Goal: Task Accomplishment & Management: Manage account settings

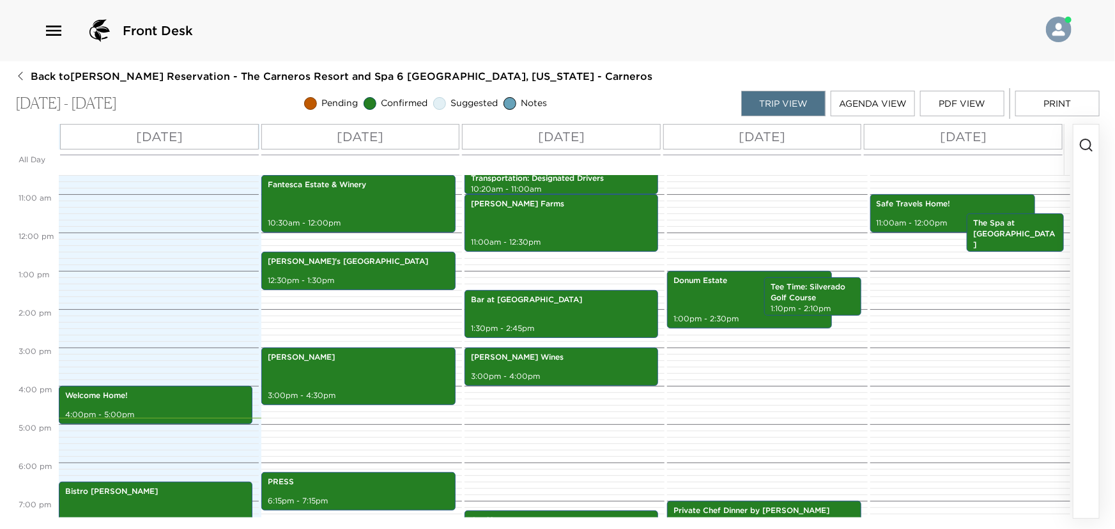
scroll to position [345, 0]
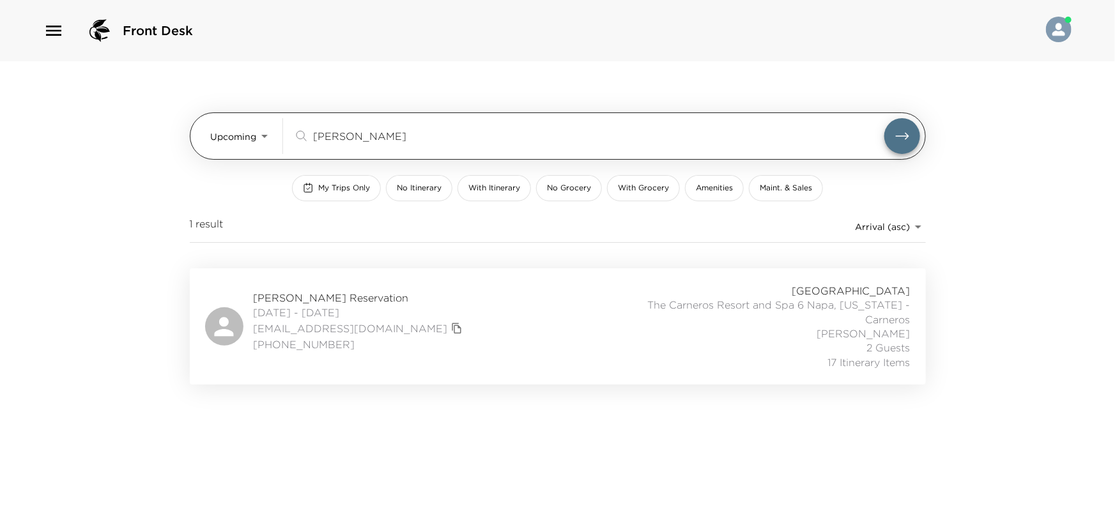
drag, startPoint x: 348, startPoint y: 139, endPoint x: 268, endPoint y: 139, distance: 79.2
click at [268, 139] on div "Upcoming Upcoming reilly ​" at bounding box center [565, 136] width 709 height 36
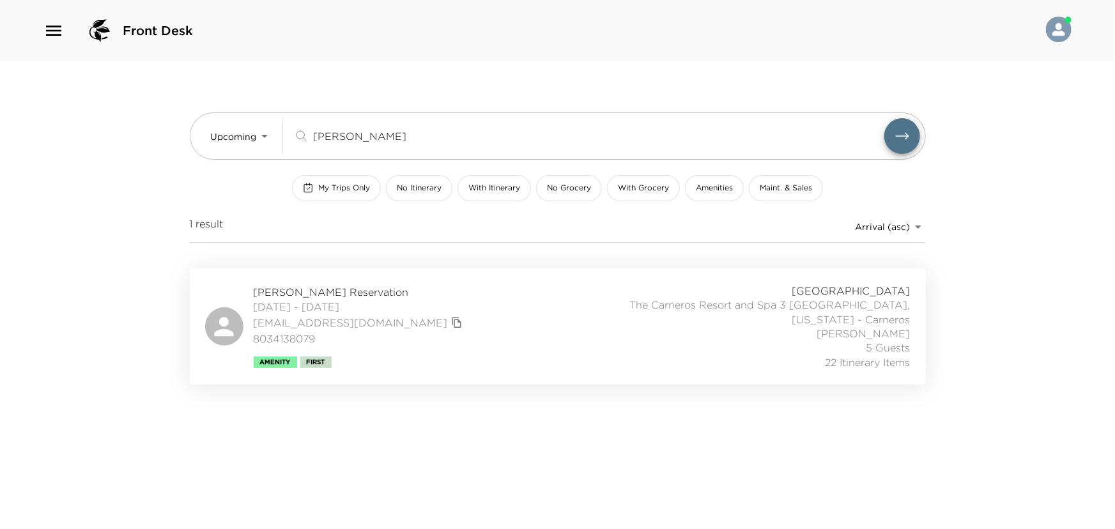
type input "arnold"
click at [525, 311] on div "Tim Arnold Reservation 10/12/2025 - 10/19/2025 tarnold720@gmail.com 8034138079 …" at bounding box center [557, 327] width 705 height 86
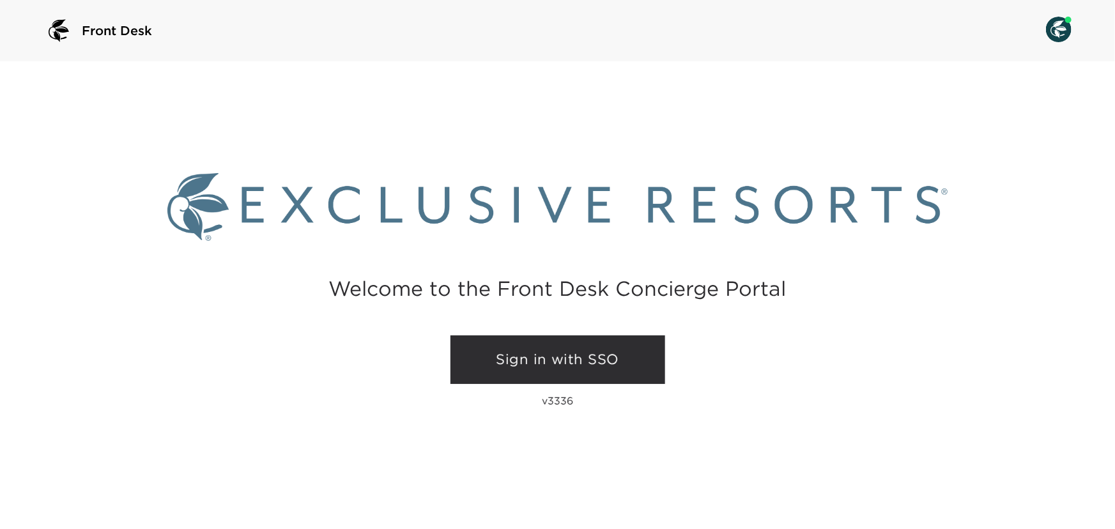
click at [517, 359] on link "Sign in with SSO" at bounding box center [557, 359] width 215 height 49
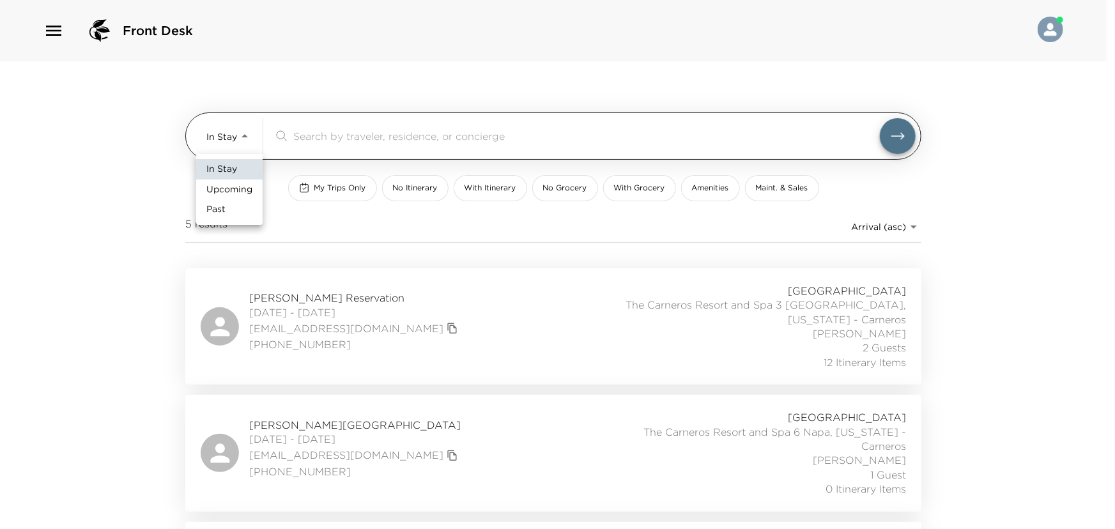
click at [243, 134] on body "Front Desk In Stay In-Stay ​ My Trips Only No Itinerary With Itinerary No Groce…" at bounding box center [557, 264] width 1115 height 529
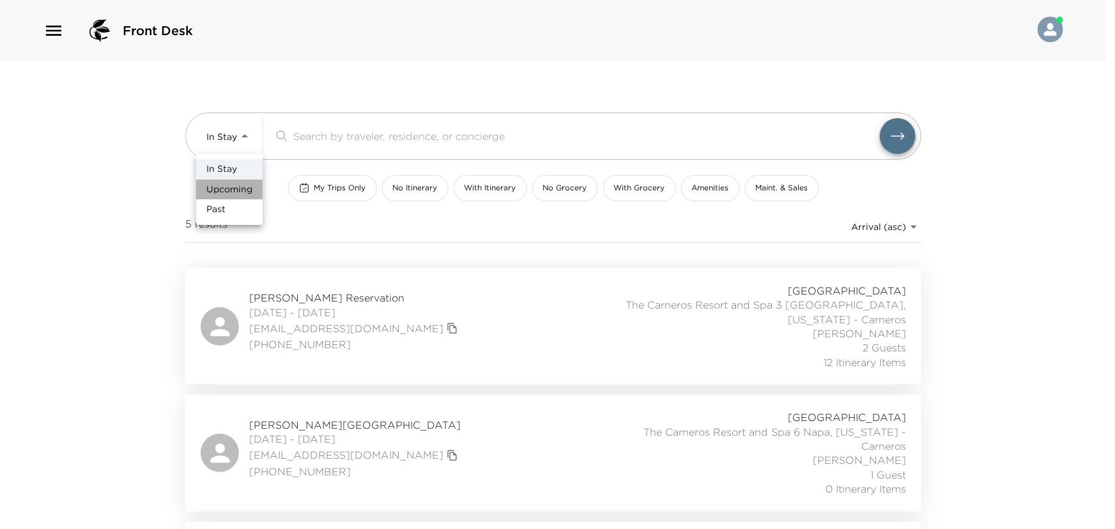
click at [234, 181] on li "Upcoming" at bounding box center [229, 190] width 66 height 20
type input "Upcoming"
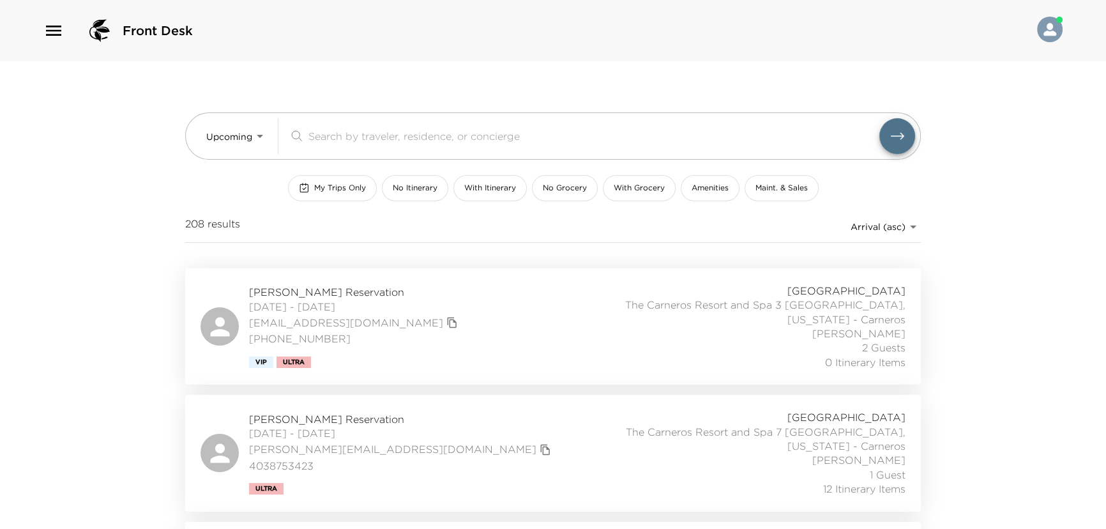
click at [344, 183] on span "My Trips Only" at bounding box center [340, 188] width 52 height 11
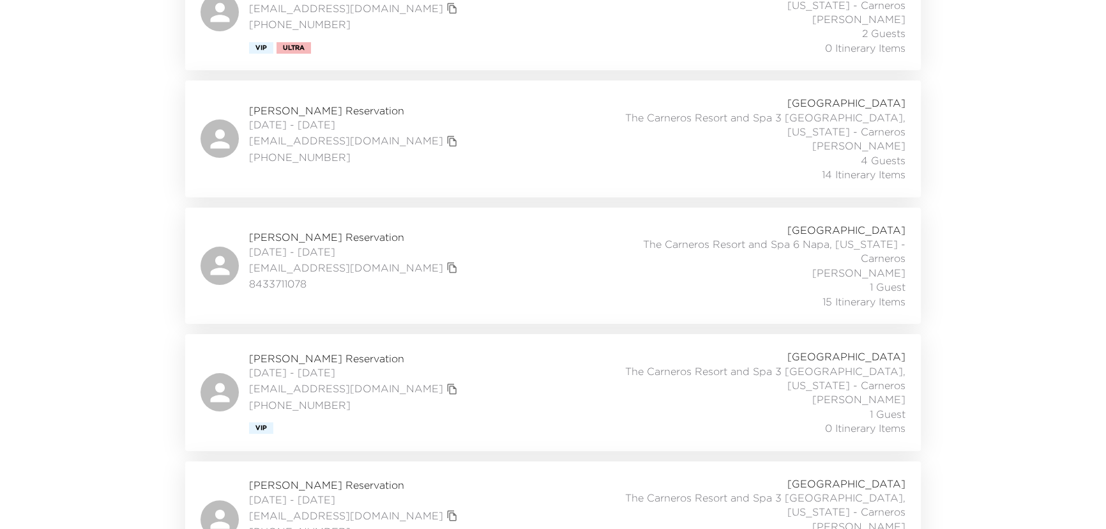
scroll to position [348, 0]
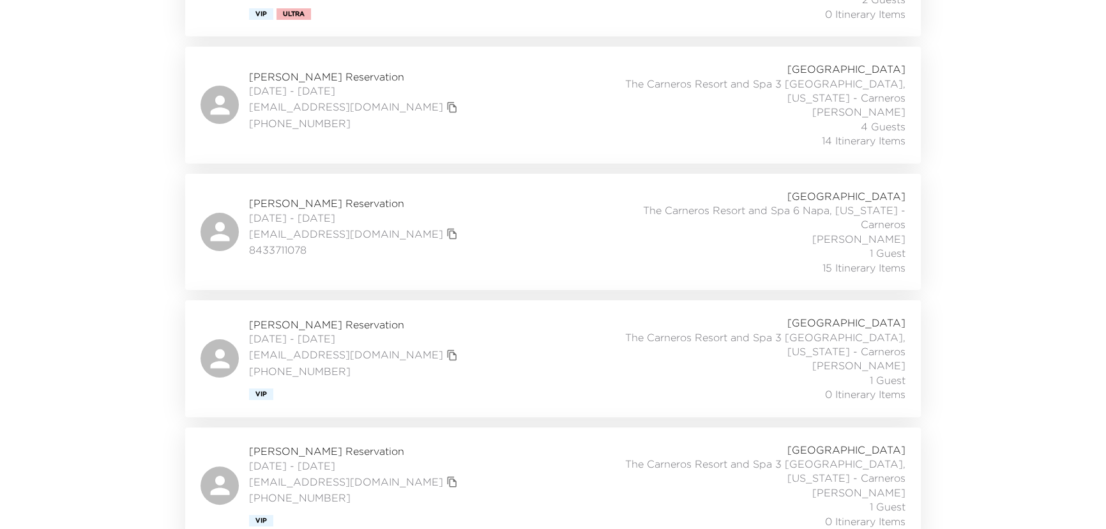
click at [549, 243] on div "Patty Scarafile Reservation 10/06/2025 - 10/11/2025 prs@carolinaoneplus.com 843…" at bounding box center [553, 232] width 705 height 86
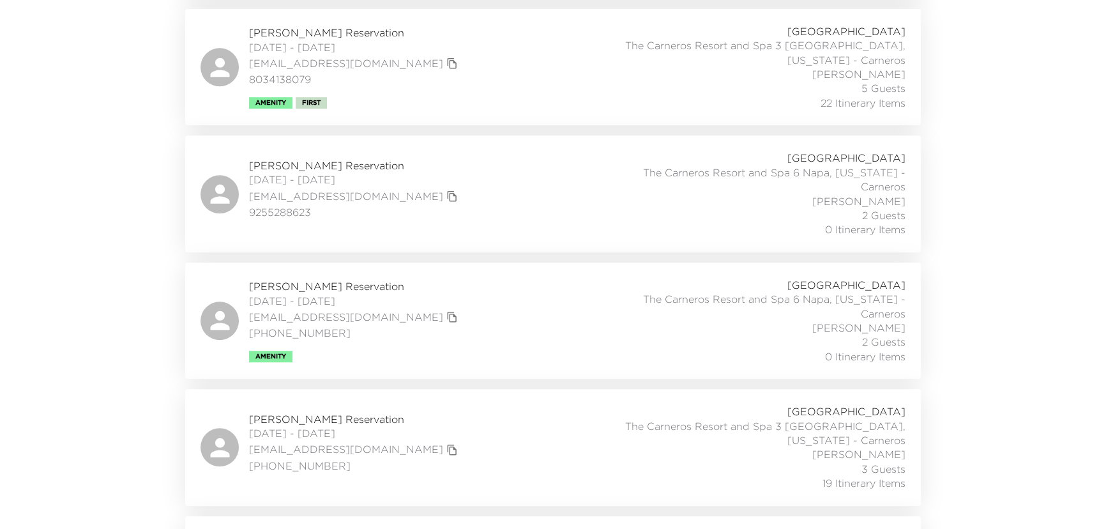
scroll to position [1161, 0]
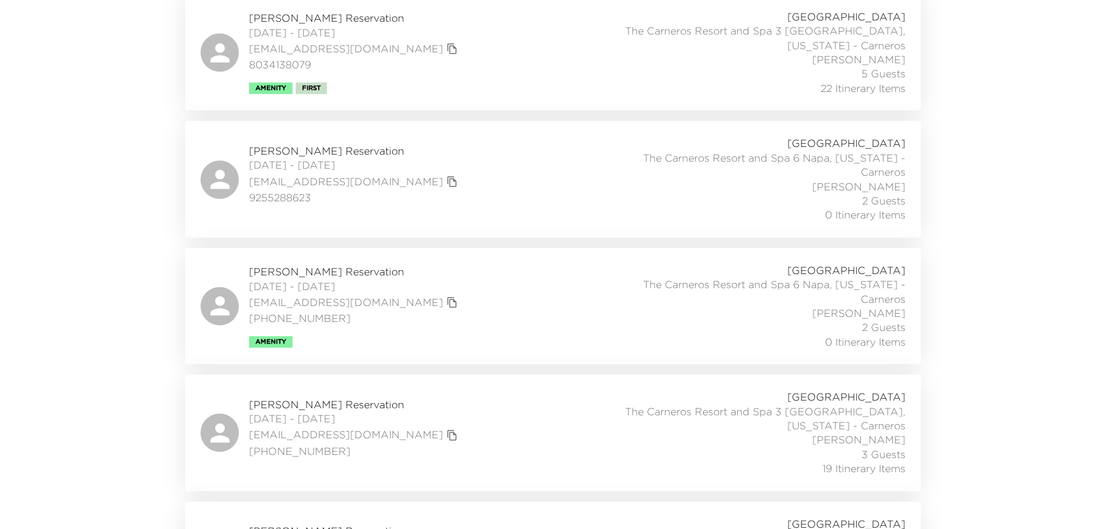
click at [465, 59] on div "Tim Arnold Reservation 10/12/2025 - 10/19/2025 tarnold720@gmail.com 8034138079 …" at bounding box center [553, 53] width 705 height 86
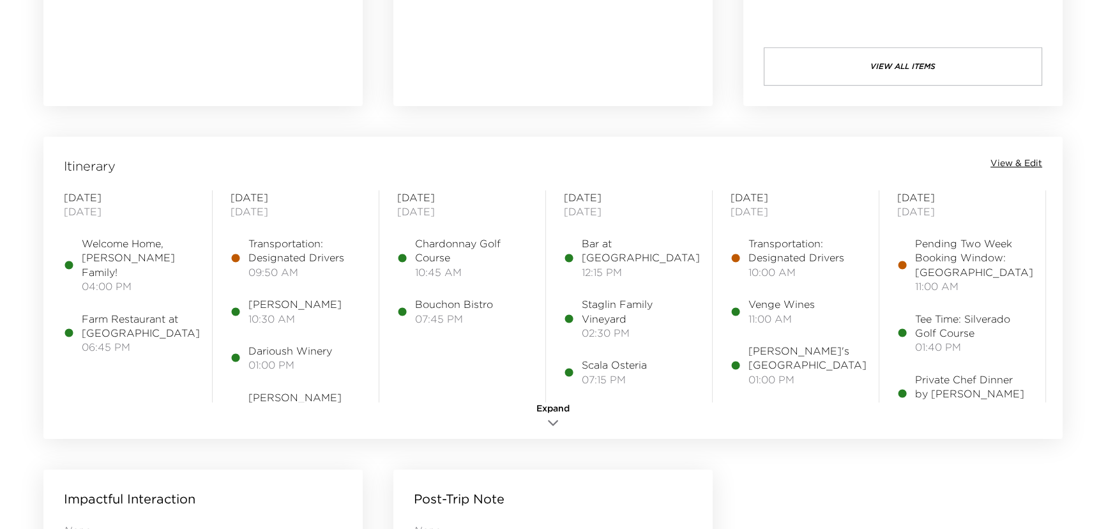
scroll to position [1045, 0]
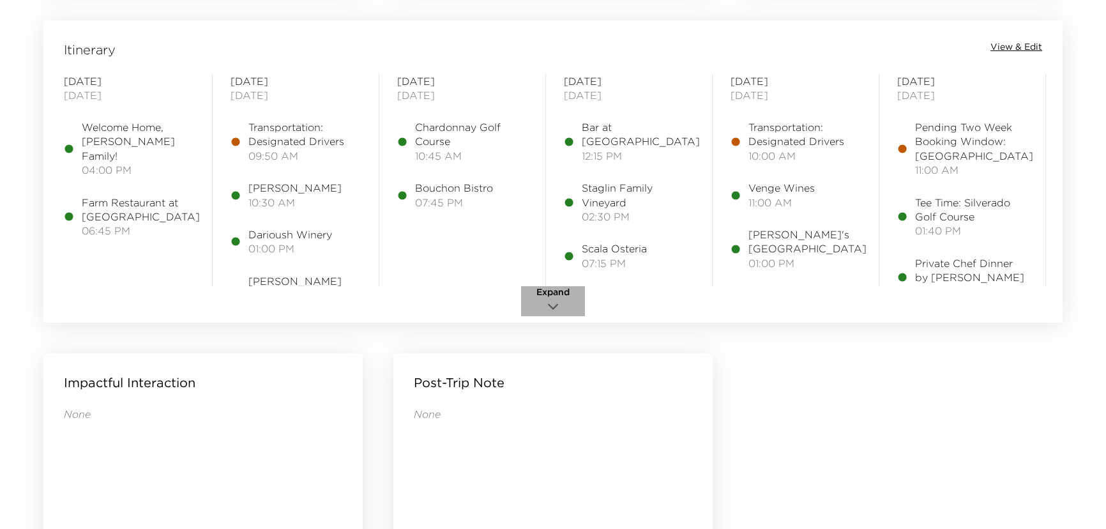
click at [555, 297] on span "Expand" at bounding box center [553, 292] width 33 height 13
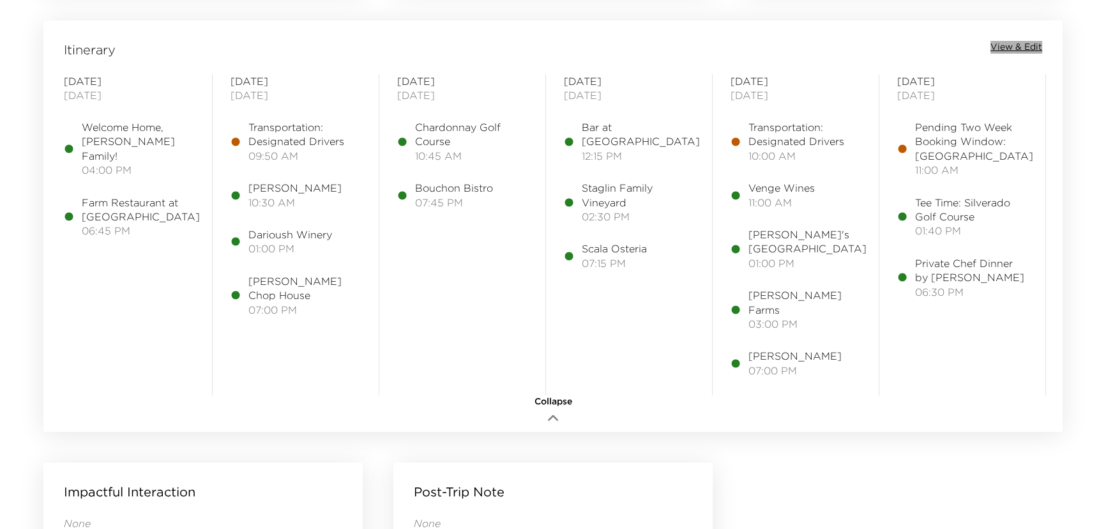
click at [1011, 43] on span "View & Edit" at bounding box center [1017, 47] width 52 height 13
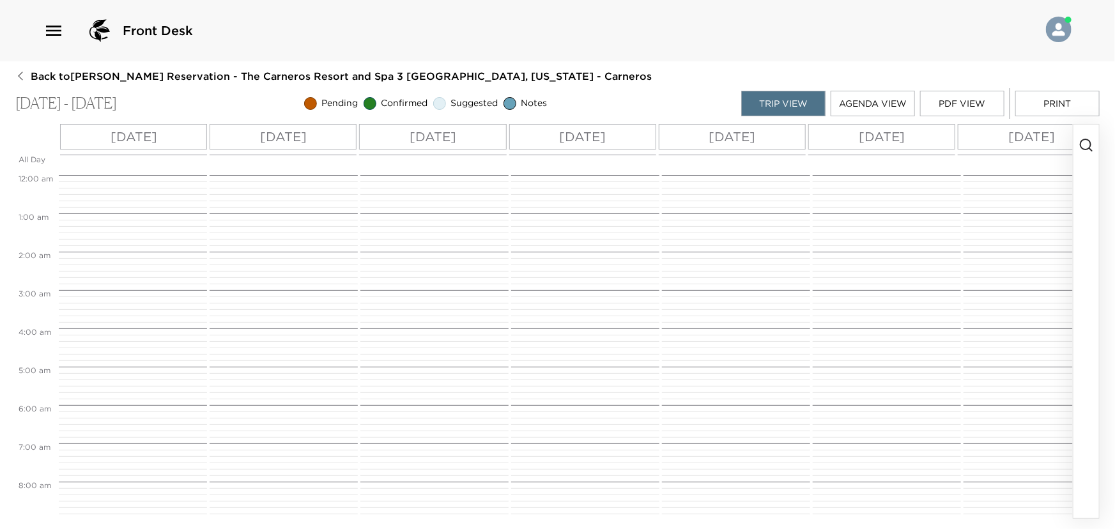
scroll to position [377, 0]
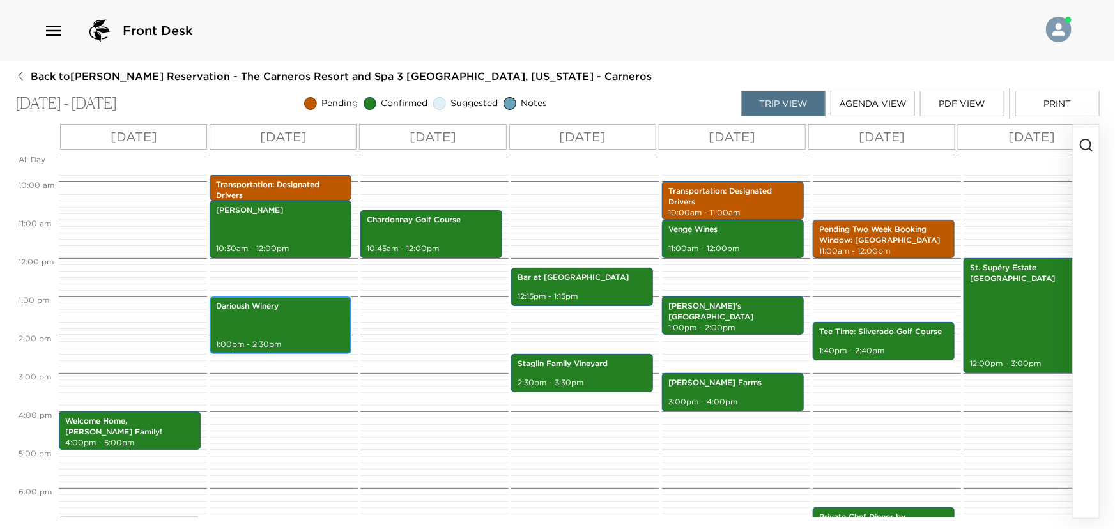
click at [284, 321] on div "Darioush Winery 1:00pm - 2:30pm" at bounding box center [280, 325] width 134 height 54
click at [285, 319] on div "Darioush Winery 1:00pm - 2:30pm" at bounding box center [280, 325] width 134 height 54
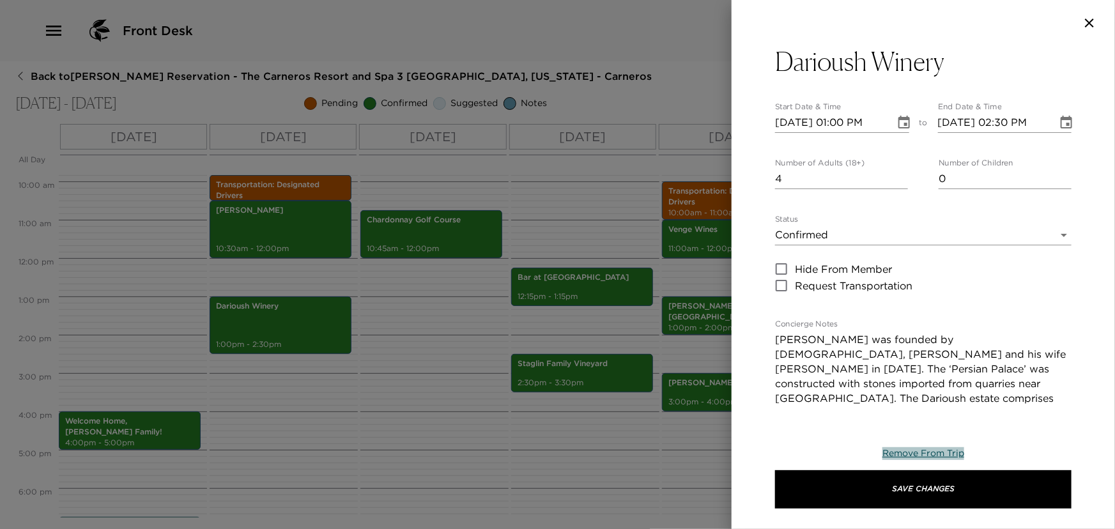
click at [914, 452] on span "Remove From Trip" at bounding box center [923, 452] width 82 height 11
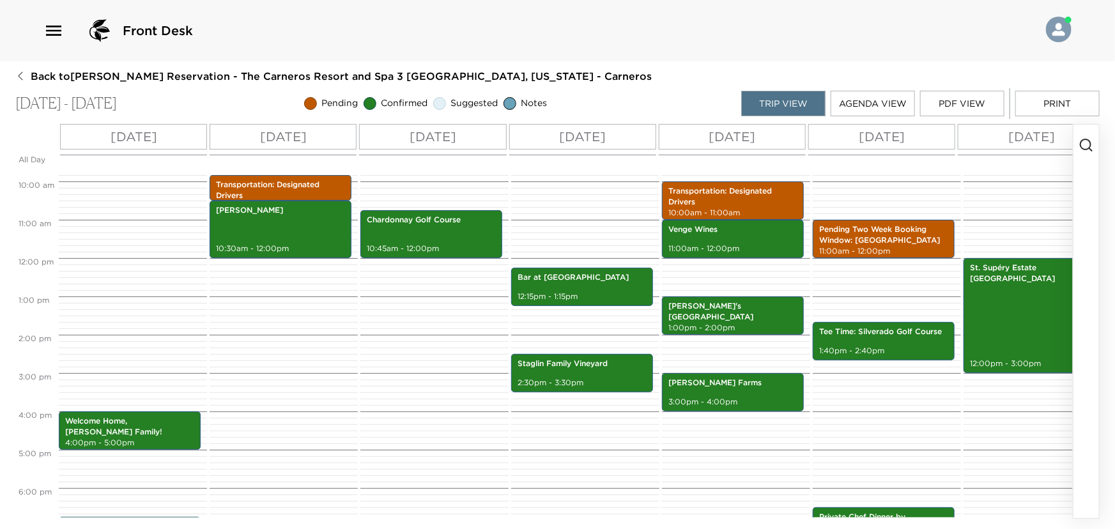
click at [284, 131] on p "Mon 10/13" at bounding box center [283, 136] width 47 height 19
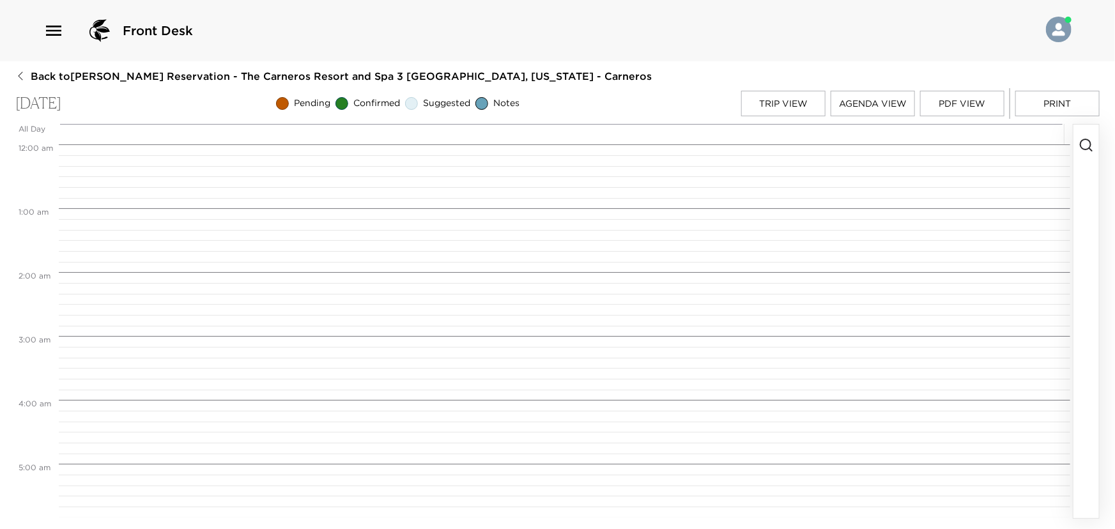
scroll to position [628, 0]
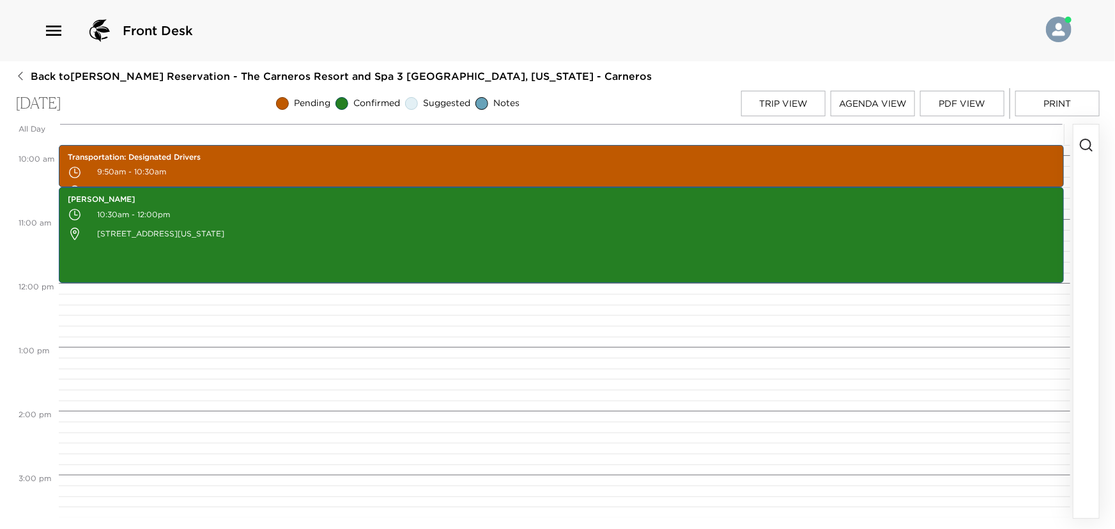
click at [1083, 153] on icon "button" at bounding box center [1085, 144] width 15 height 15
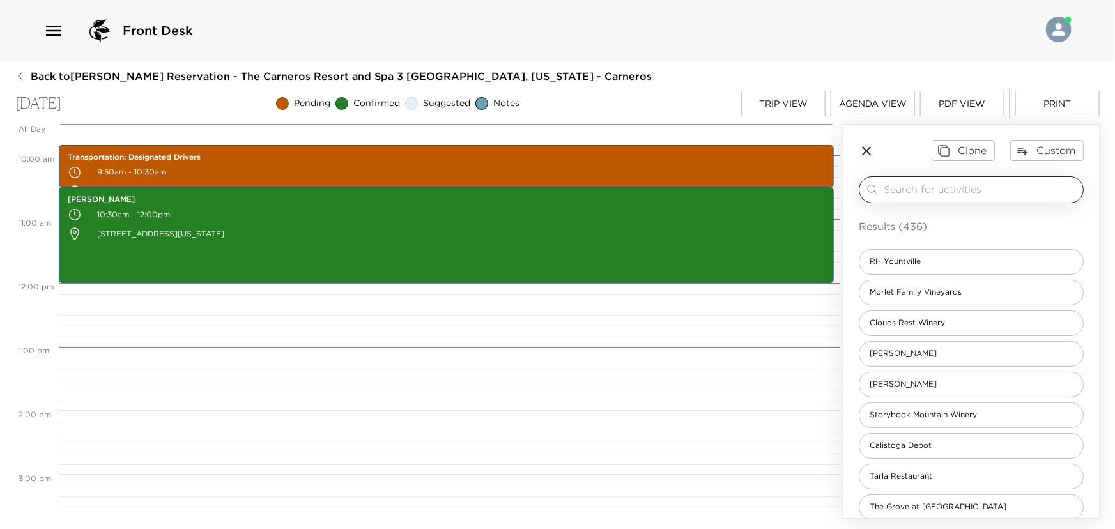
click at [907, 184] on input "search" at bounding box center [981, 189] width 194 height 15
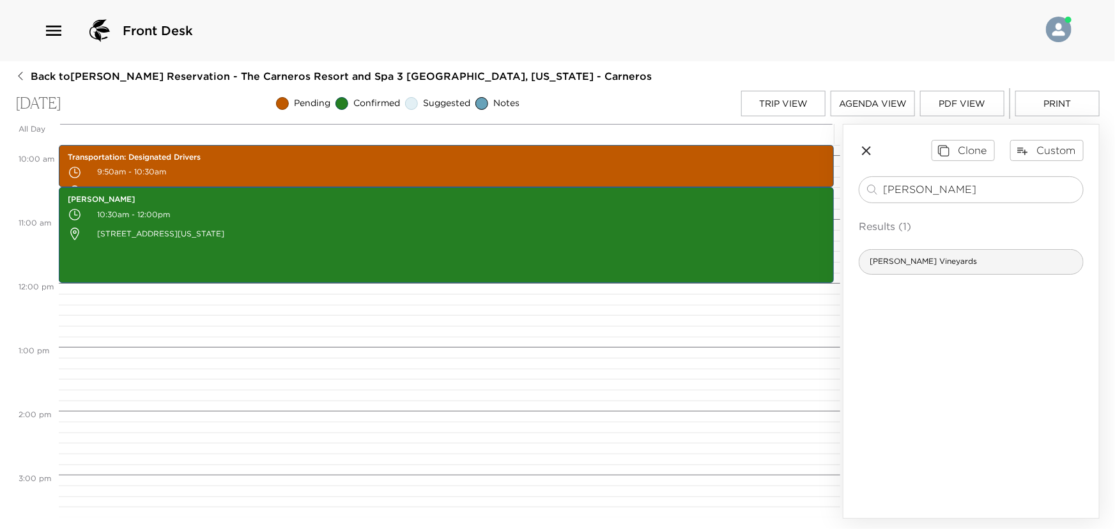
type input "Gargiulo"
click at [983, 254] on div "Gargiulo Vineyards" at bounding box center [971, 262] width 225 height 26
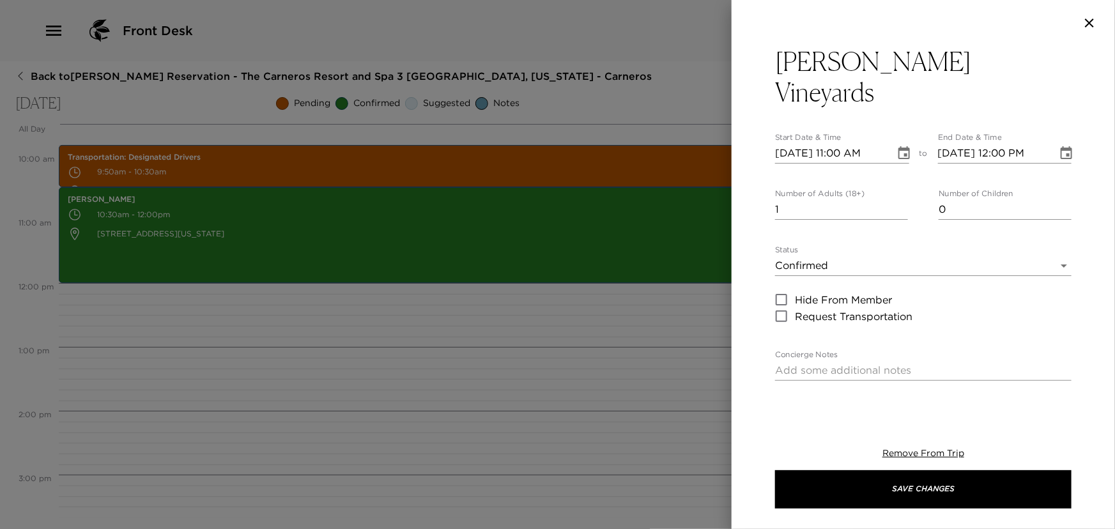
type textarea "Gargiulo Vineyards specialize in small case productions of premium wines from t…"
type textarea "$90 - /person"
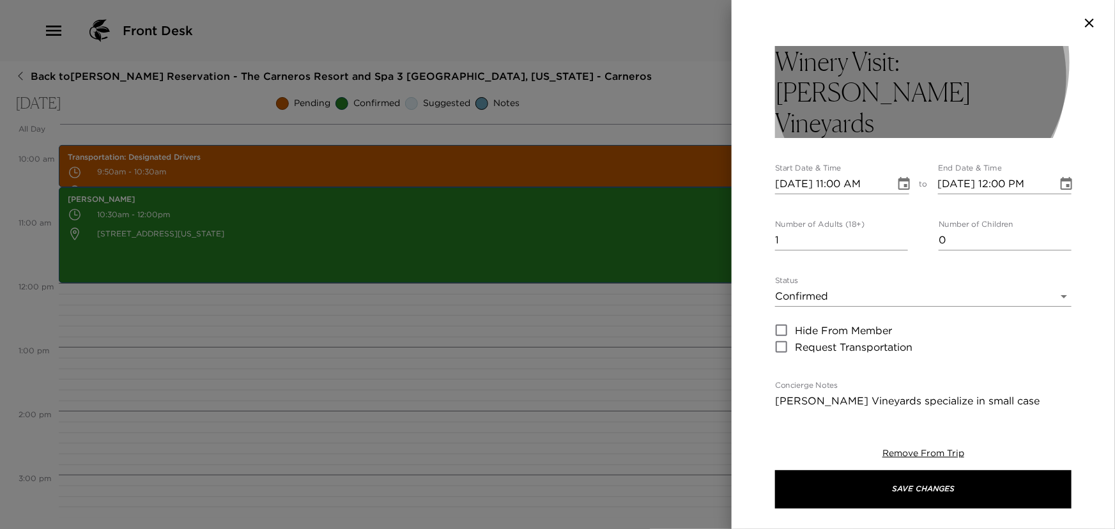
click at [906, 62] on h3 "Winery Visit: Gargiulo Vineyards" at bounding box center [923, 92] width 296 height 92
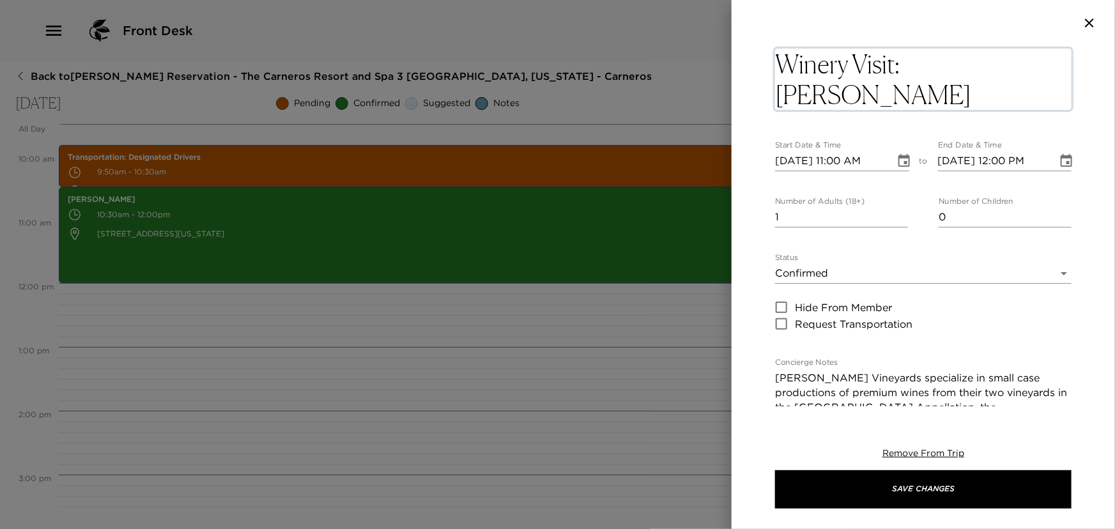
drag, startPoint x: 906, startPoint y: 62, endPoint x: 784, endPoint y: 70, distance: 121.6
click at [784, 70] on textarea "Winery Visit: Gargiulo Vineyards" at bounding box center [923, 79] width 296 height 61
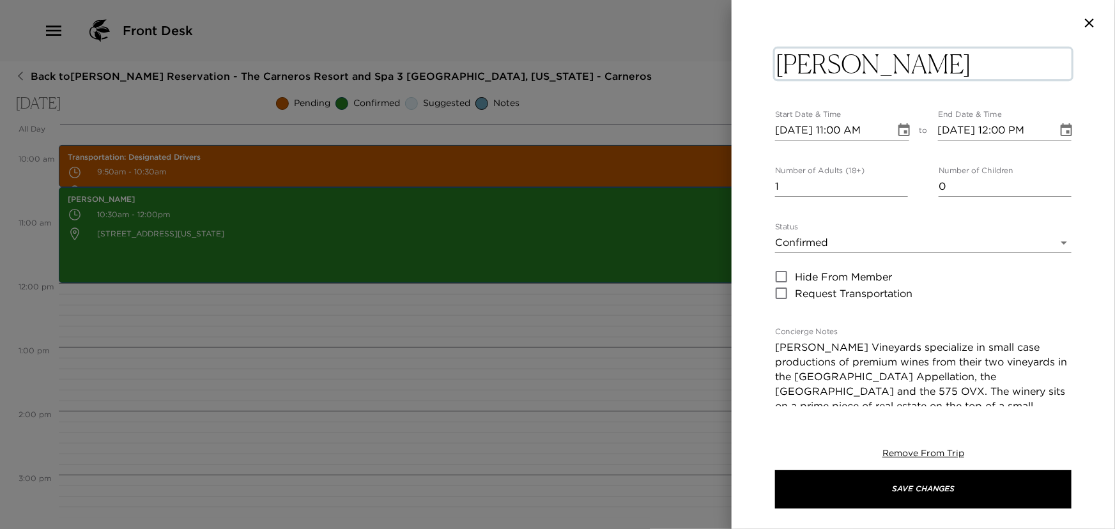
click at [990, 68] on textarea "Gargiulo Vineyards" at bounding box center [923, 64] width 296 height 31
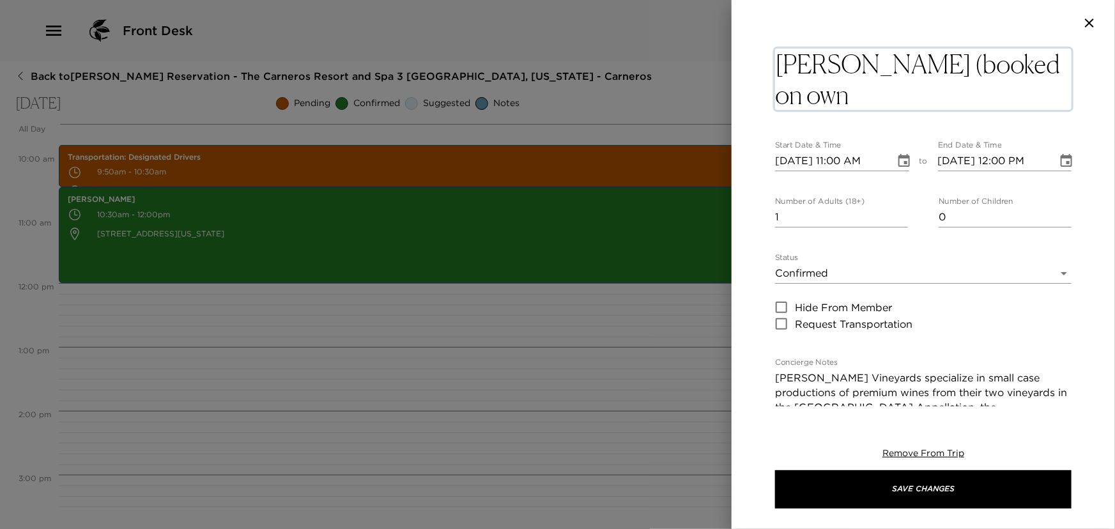
type textarea "Gargiulo Vineyards (booked on own)"
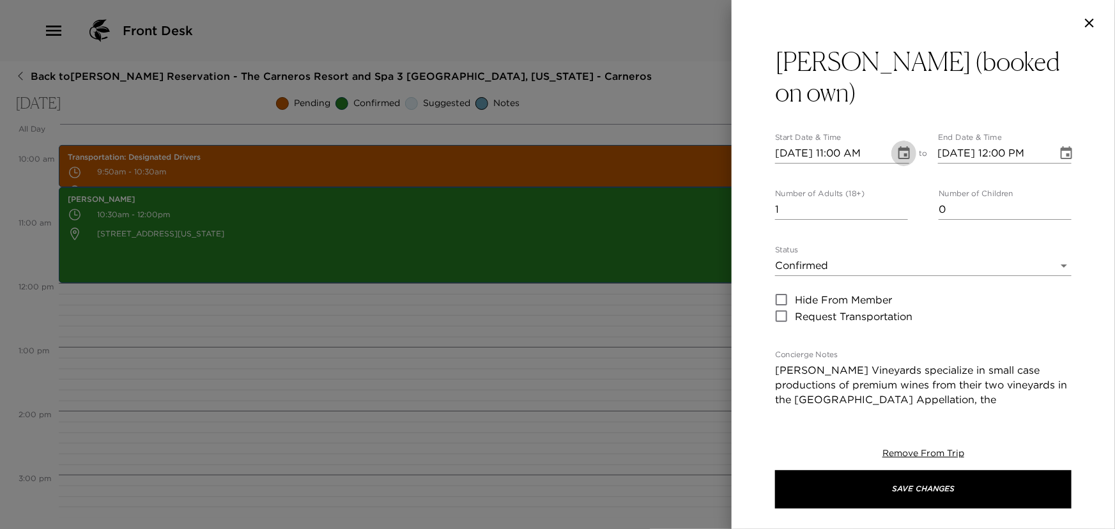
click at [897, 159] on icon "Choose date, selected date is Oct 13, 2025" at bounding box center [903, 153] width 15 height 15
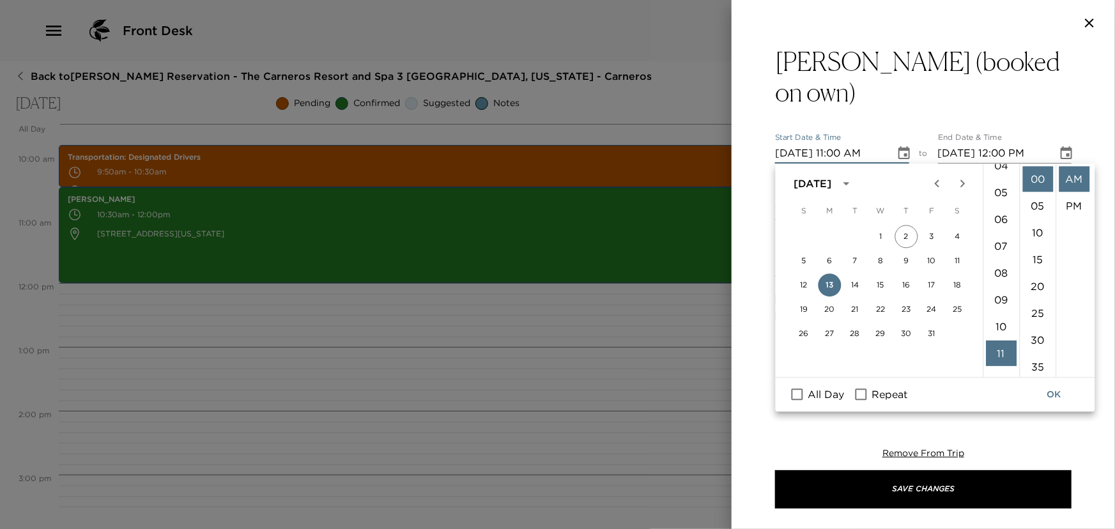
scroll to position [0, 0]
click at [1002, 174] on li "12" at bounding box center [1001, 179] width 31 height 26
click at [1033, 340] on li "30" at bounding box center [1037, 340] width 31 height 26
click at [1072, 209] on li "PM" at bounding box center [1074, 206] width 31 height 26
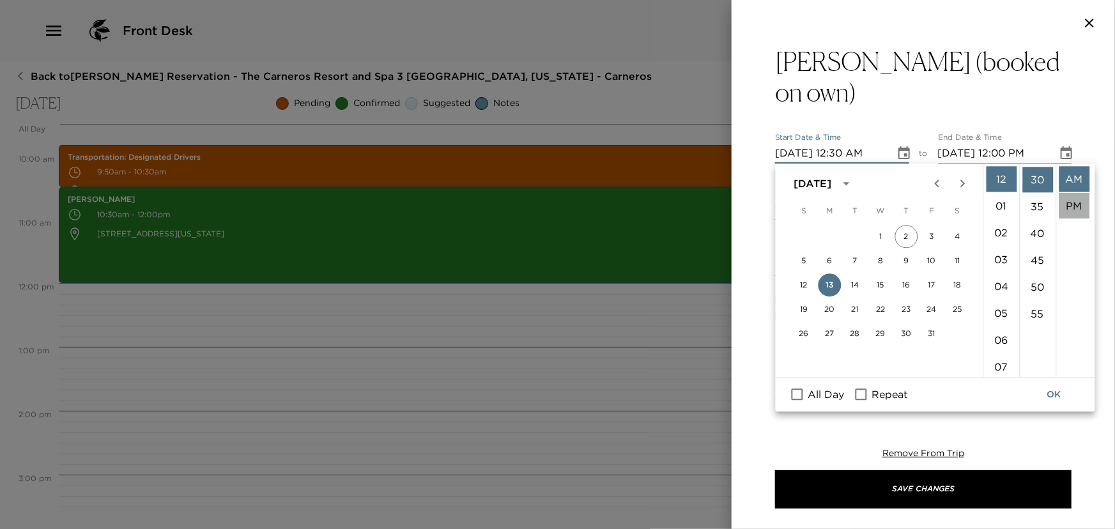
type input "10/13/2025 12:30 PM"
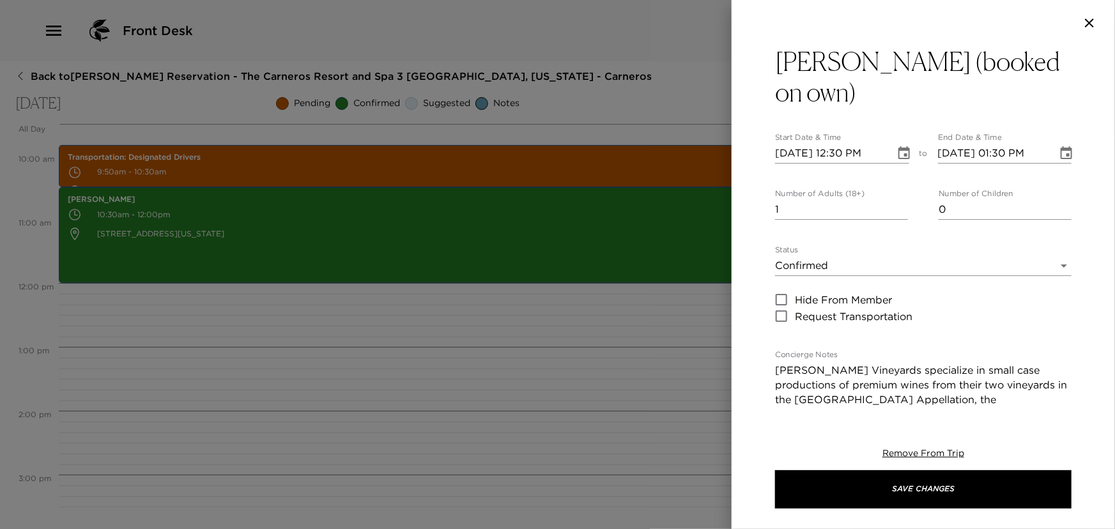
scroll to position [26, 0]
click at [1060, 149] on icon "Choose date, selected date is Oct 13, 2025" at bounding box center [1065, 152] width 11 height 13
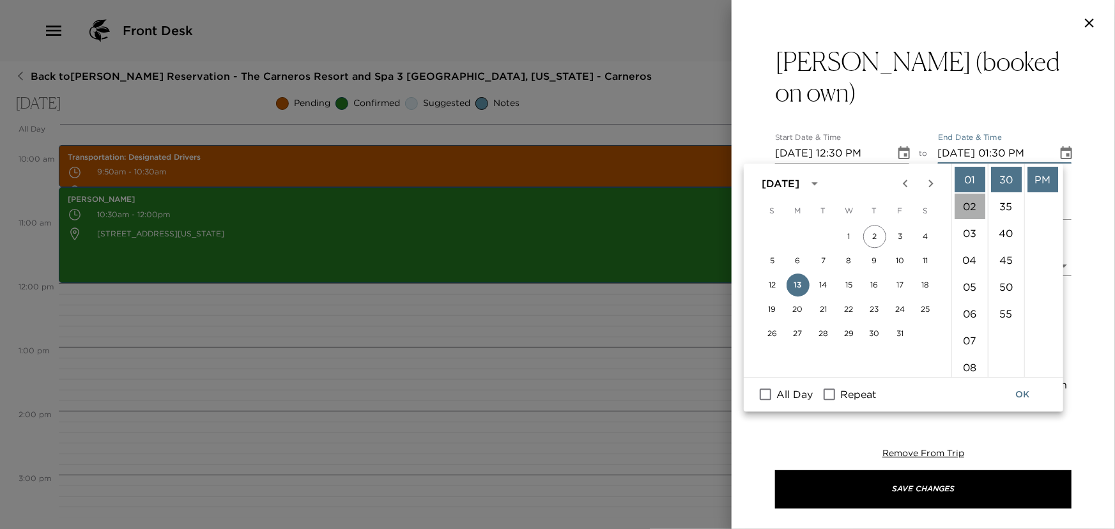
click at [965, 205] on li "02" at bounding box center [969, 207] width 31 height 26
click at [1006, 183] on li "00" at bounding box center [1006, 179] width 31 height 26
type input "10/13/2025 02:00 PM"
click at [1035, 172] on li "PM" at bounding box center [1042, 180] width 31 height 26
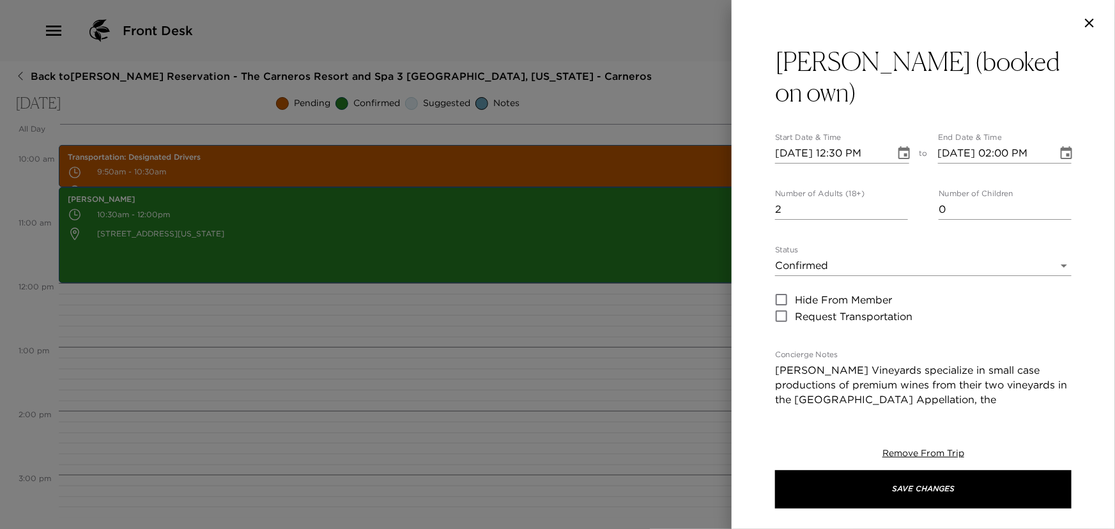
click at [898, 206] on input "2" at bounding box center [841, 209] width 133 height 20
click at [898, 206] on input "3" at bounding box center [841, 209] width 133 height 20
type input "4"
click at [898, 206] on input "4" at bounding box center [841, 209] width 133 height 20
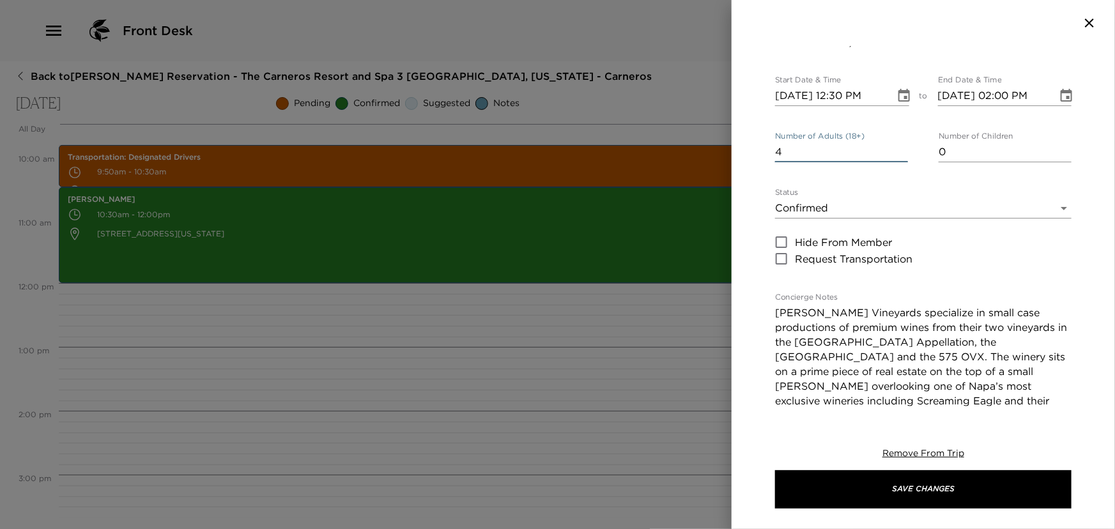
scroll to position [290, 0]
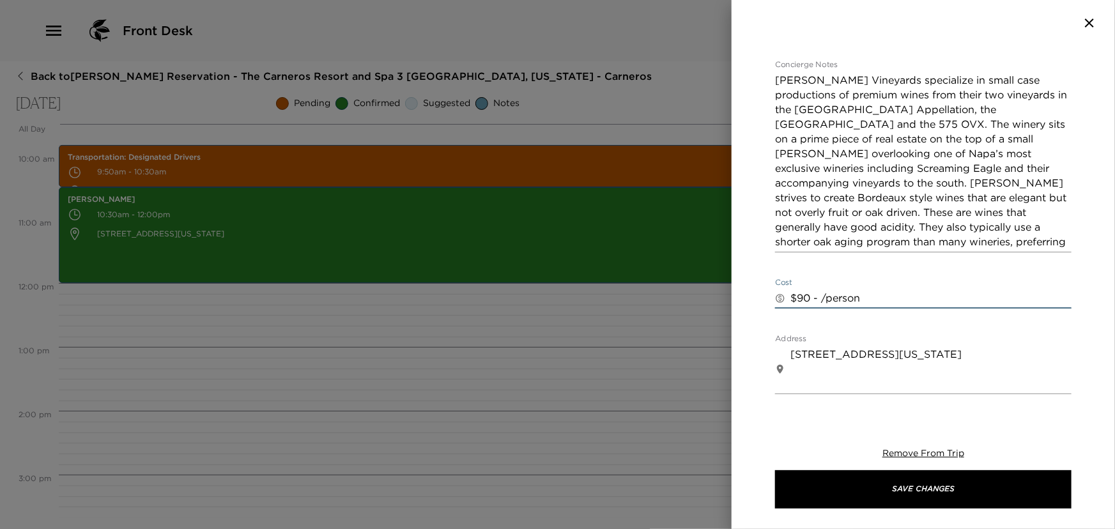
drag, startPoint x: 822, startPoint y: 294, endPoint x: 811, endPoint y: 295, distance: 10.3
click at [811, 295] on textarea "$90 - /person" at bounding box center [930, 298] width 281 height 15
type textarea "$90/person"
drag, startPoint x: 868, startPoint y: 300, endPoint x: 710, endPoint y: 307, distance: 158.6
click at [710, 307] on div "Gargiulo Vineyards (booked on own) Start Date & Time 10/13/2025 12:30 PM to End…" at bounding box center [557, 264] width 1115 height 529
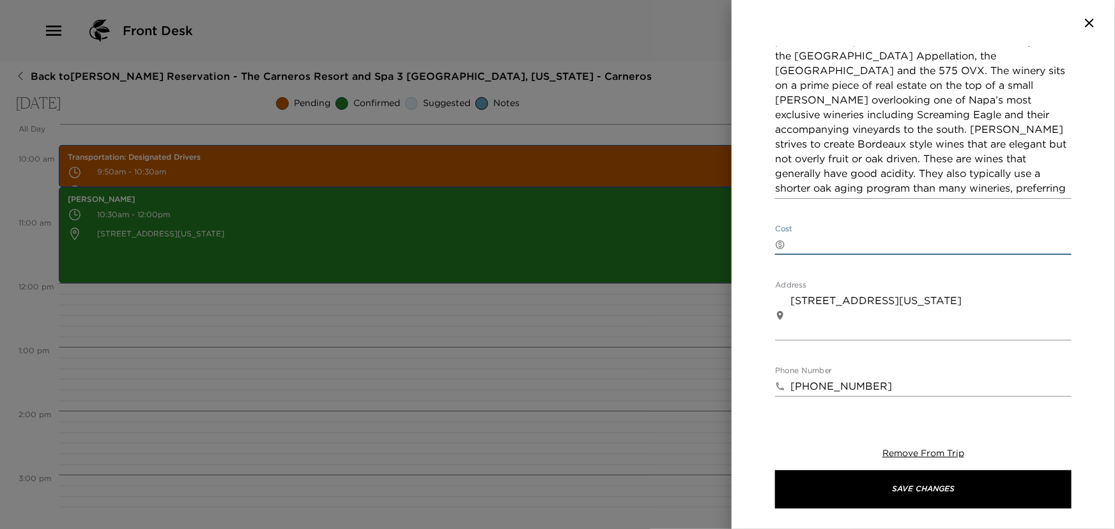
scroll to position [620, 0]
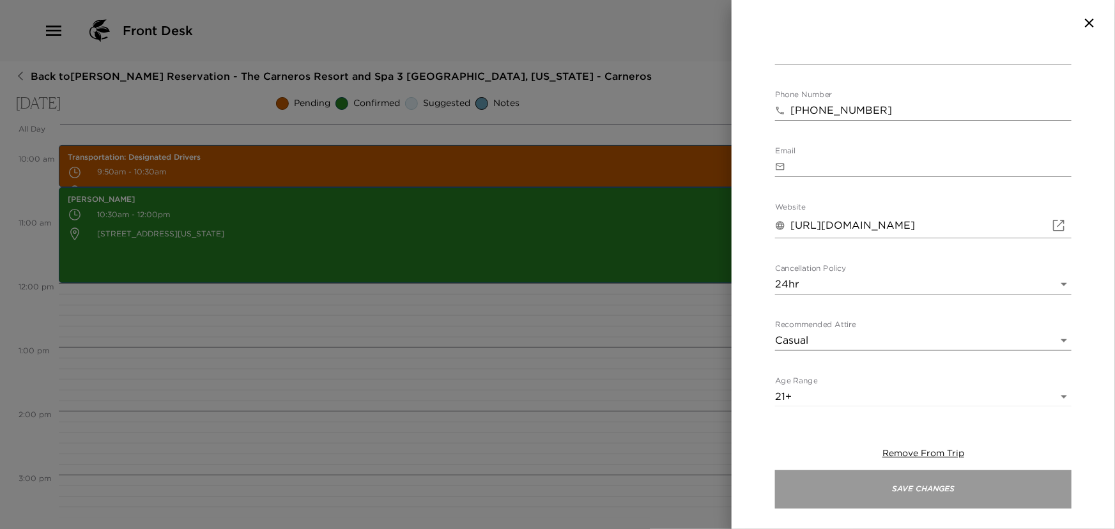
click at [935, 487] on button "Save Changes" at bounding box center [923, 489] width 296 height 38
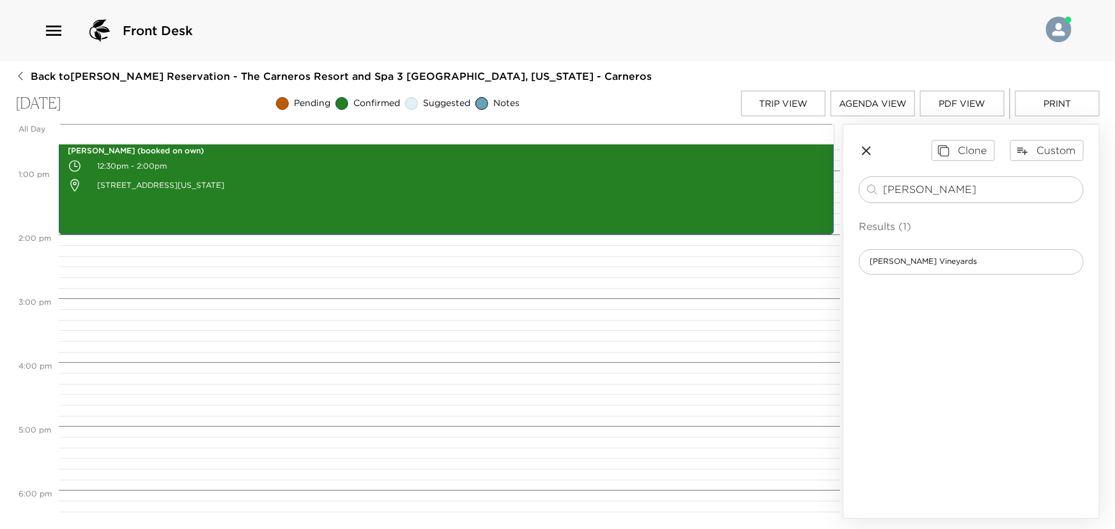
scroll to position [987, 0]
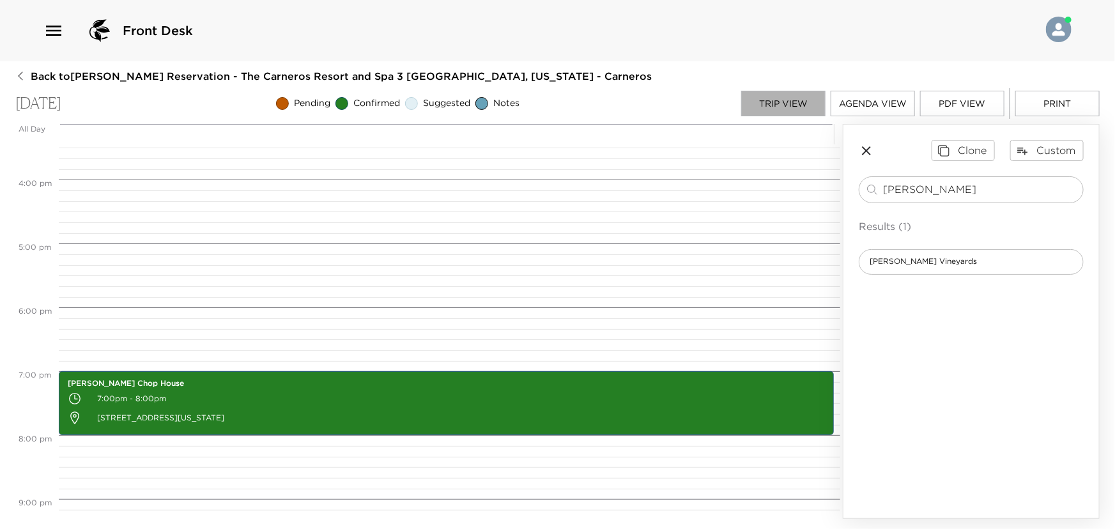
click at [793, 103] on button "Trip View" at bounding box center [783, 104] width 84 height 26
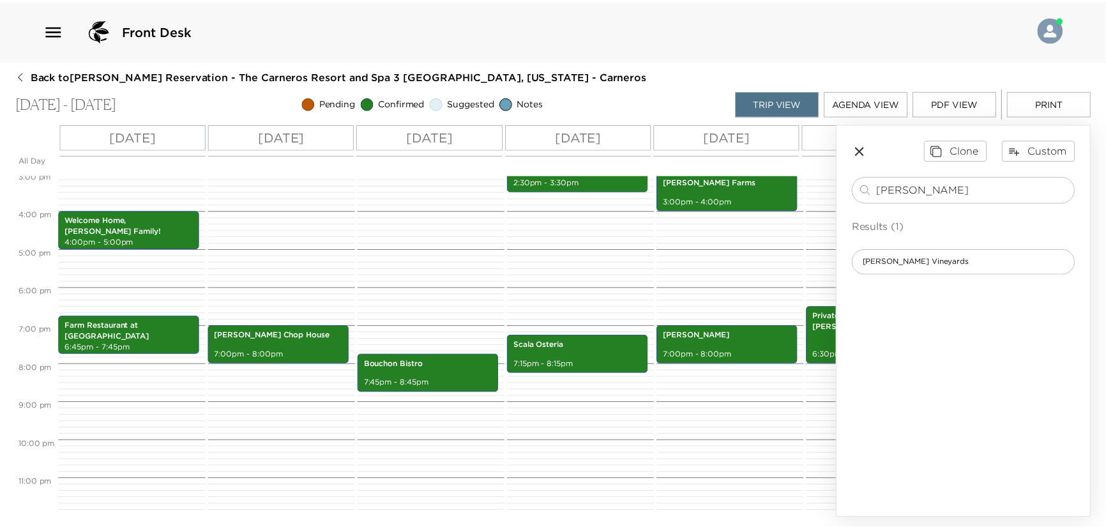
scroll to position [586, 0]
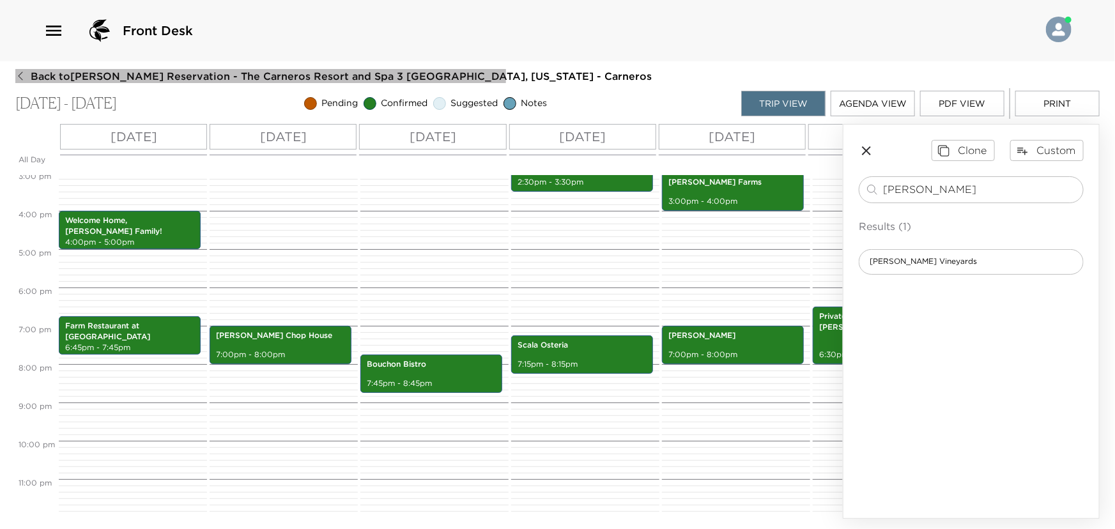
click at [22, 75] on icon "button" at bounding box center [20, 76] width 10 height 10
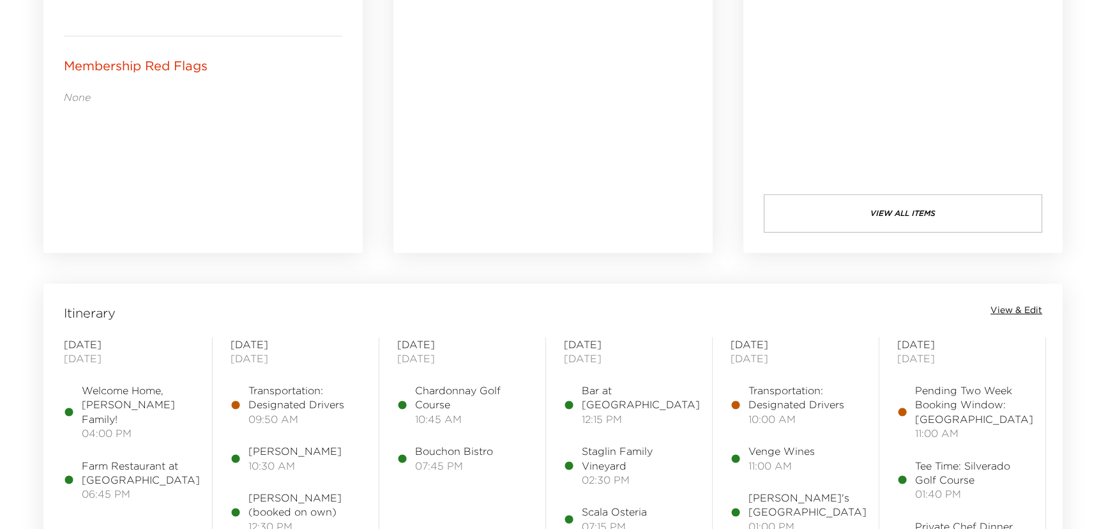
scroll to position [1045, 0]
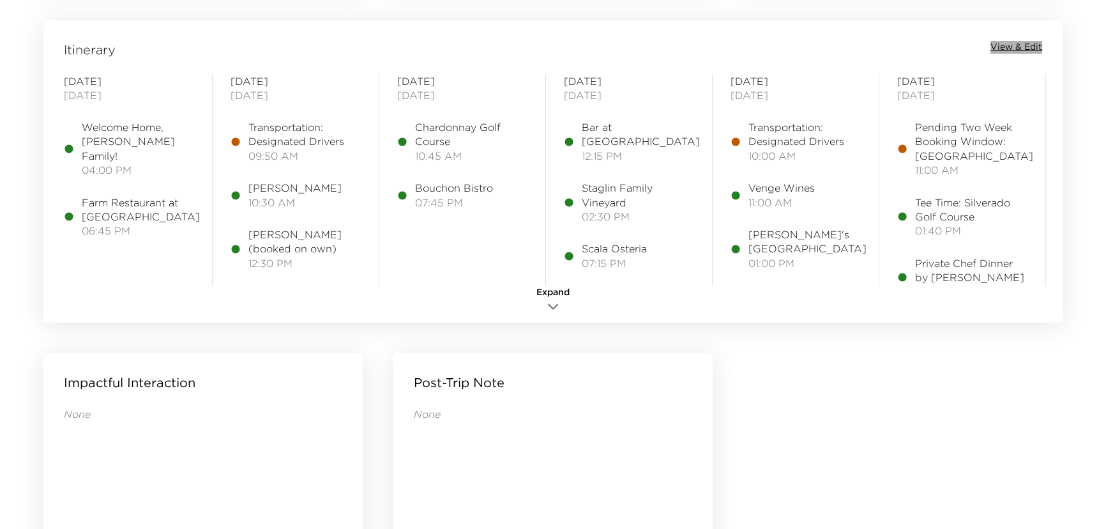
click at [1011, 43] on span "View & Edit" at bounding box center [1017, 47] width 52 height 13
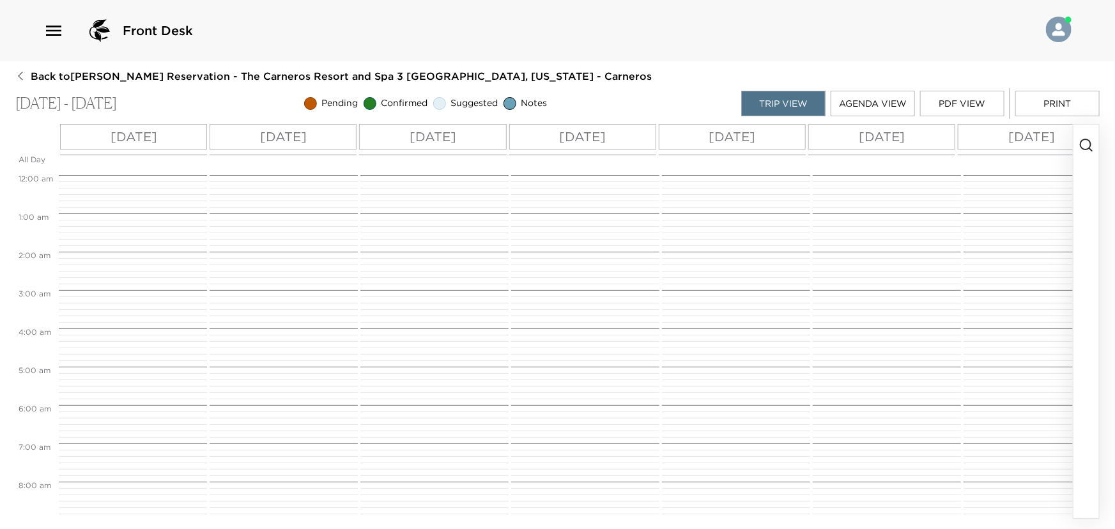
scroll to position [377, 0]
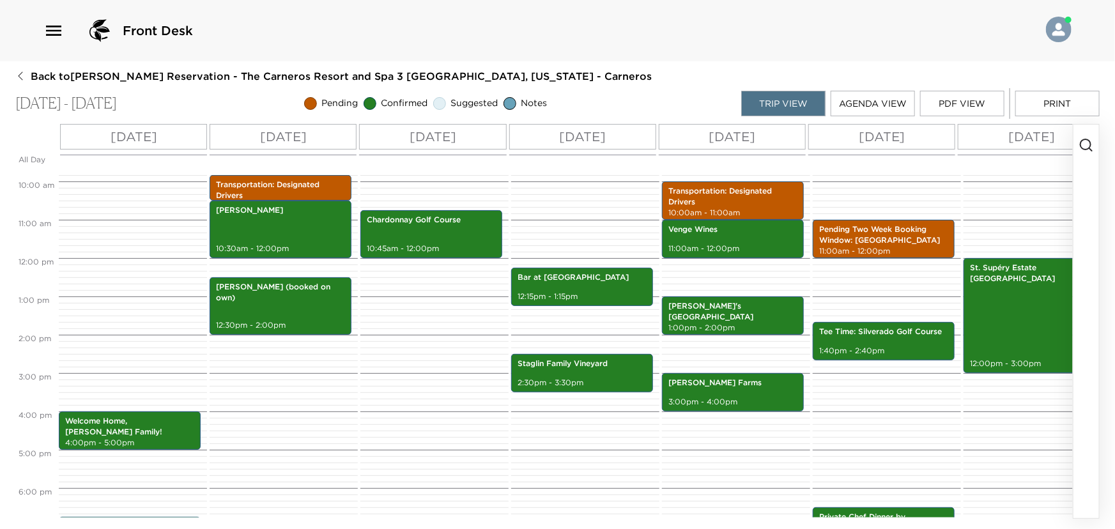
click at [429, 135] on p "Tue 10/14" at bounding box center [432, 136] width 47 height 19
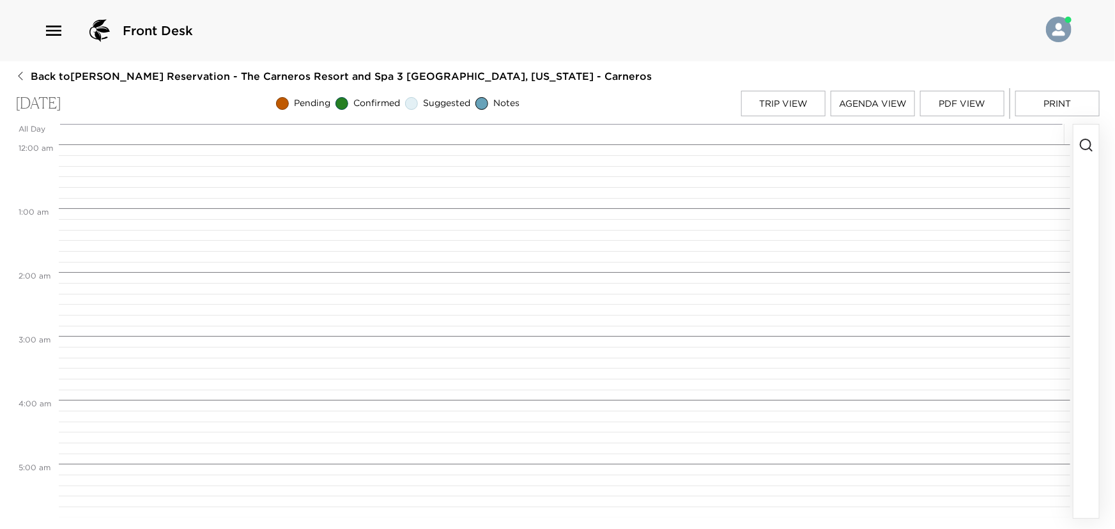
scroll to position [687, 0]
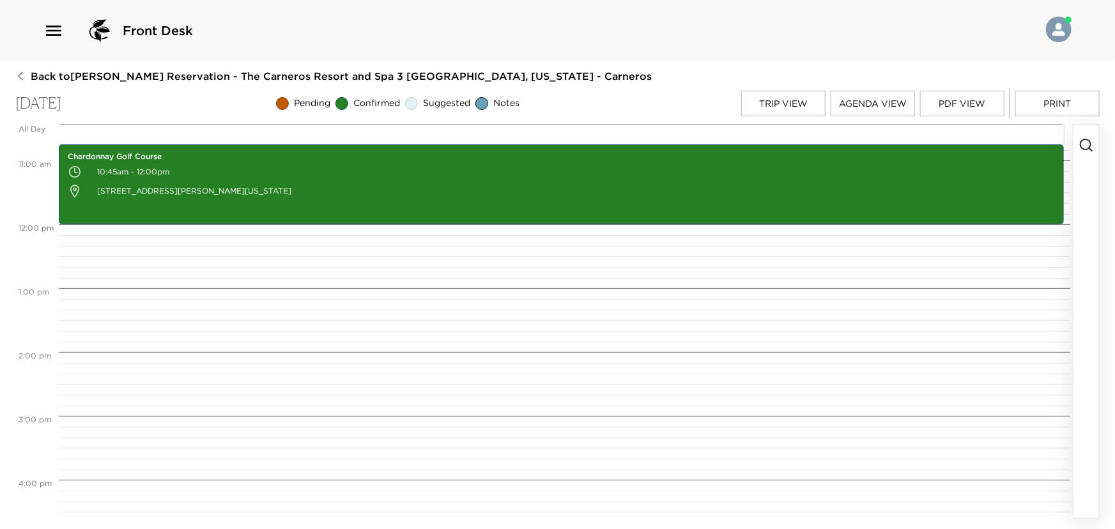
click at [1086, 153] on button "button" at bounding box center [1086, 322] width 26 height 394
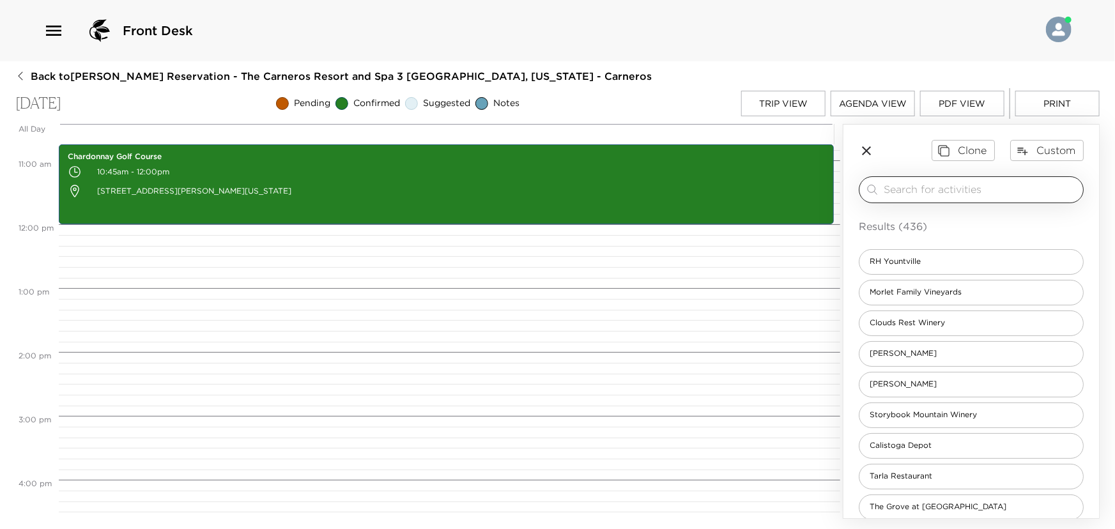
click at [917, 187] on input "search" at bounding box center [981, 189] width 194 height 15
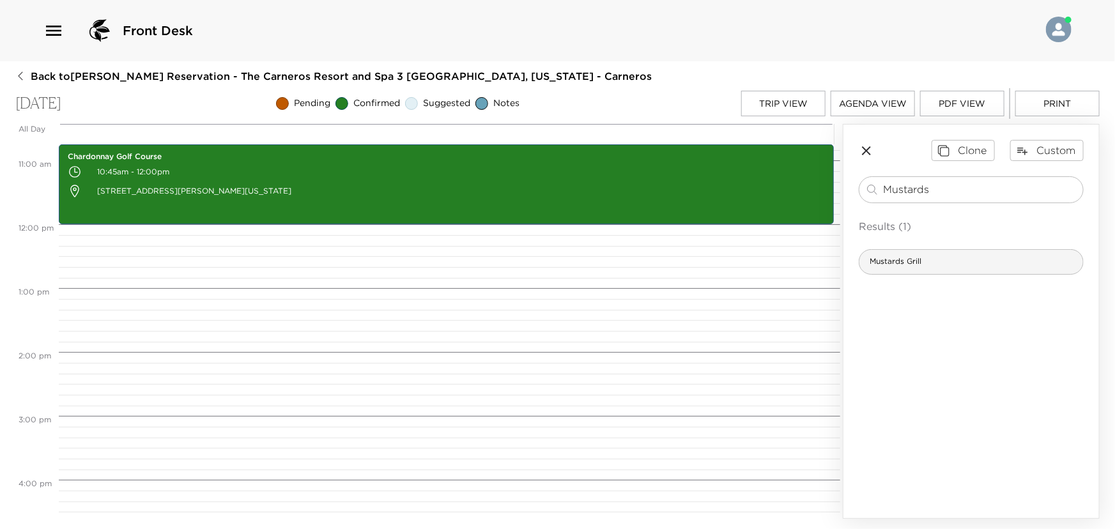
type input "Mustards"
click at [920, 257] on span "Mustards Grill" at bounding box center [895, 261] width 72 height 11
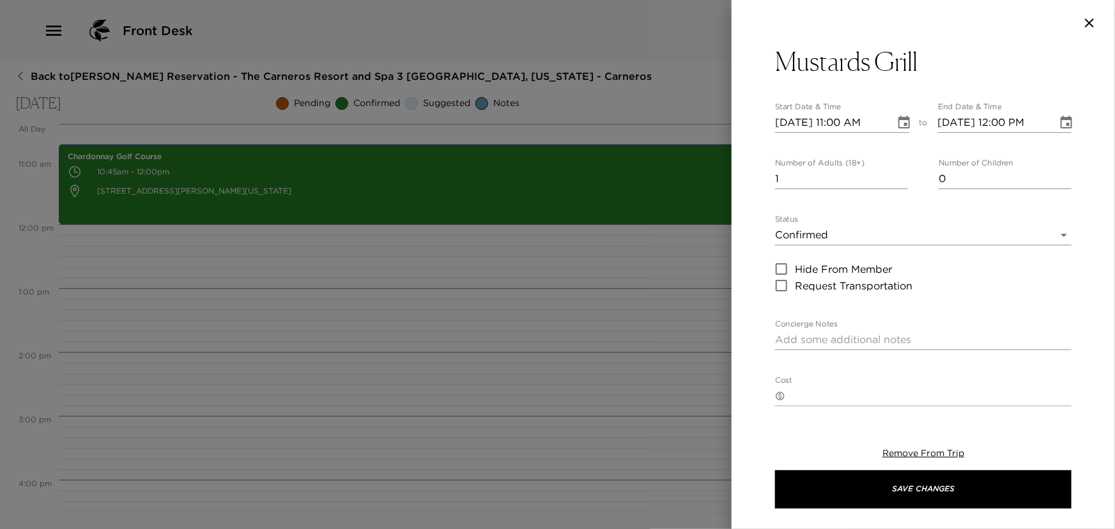
type textarea "After 30 years of feeding Napa Valley and its visitors, Mustards Grill is still…"
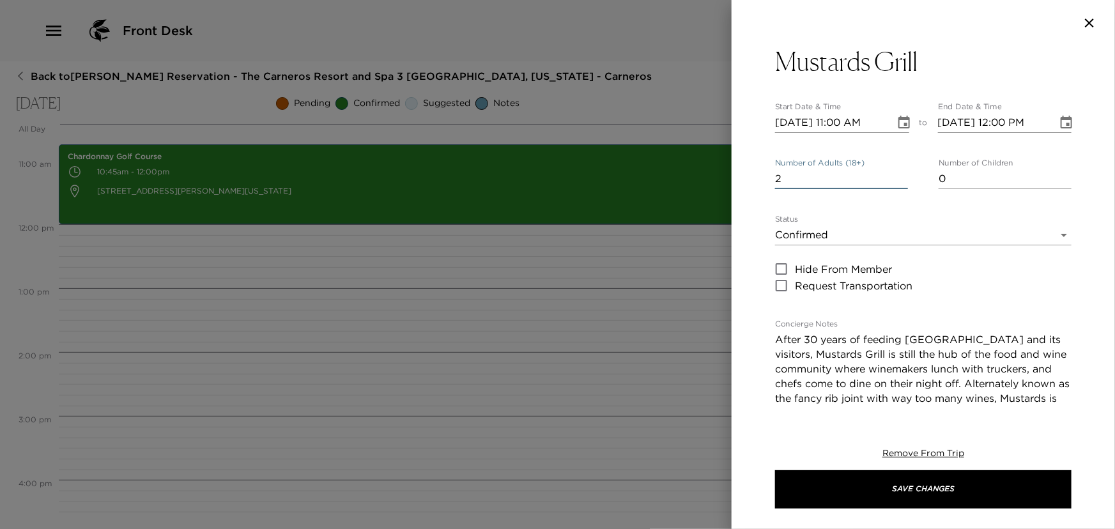
click at [901, 176] on input "2" at bounding box center [841, 179] width 133 height 20
click at [900, 176] on input "3" at bounding box center [841, 179] width 133 height 20
type input "4"
click at [899, 176] on input "4" at bounding box center [841, 179] width 133 height 20
click at [900, 118] on icon "Choose date, selected date is Oct 14, 2025" at bounding box center [903, 122] width 11 height 13
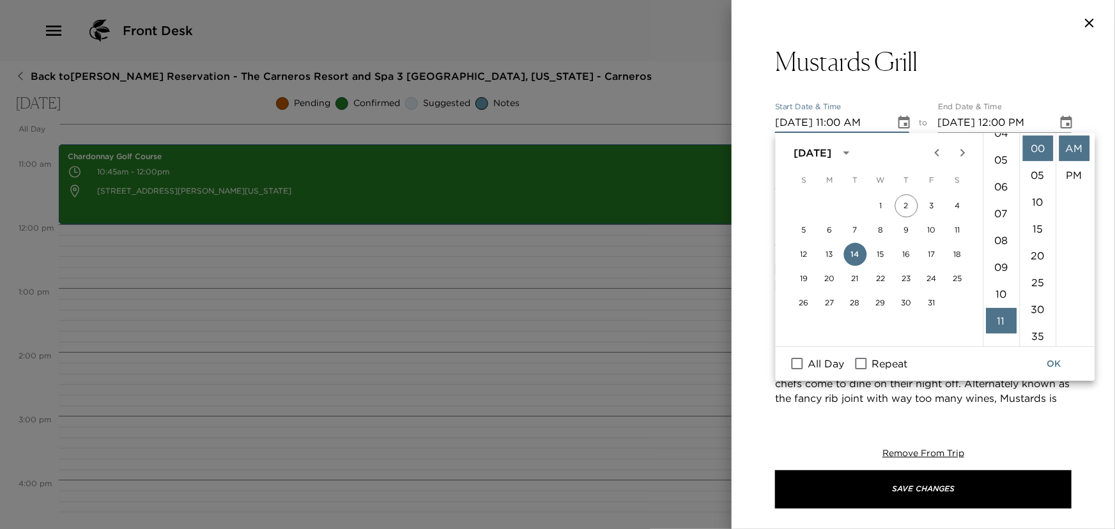
scroll to position [63, 0]
click at [1003, 266] on li "07" at bounding box center [1001, 274] width 31 height 26
click at [1041, 229] on li "15" at bounding box center [1037, 229] width 31 height 26
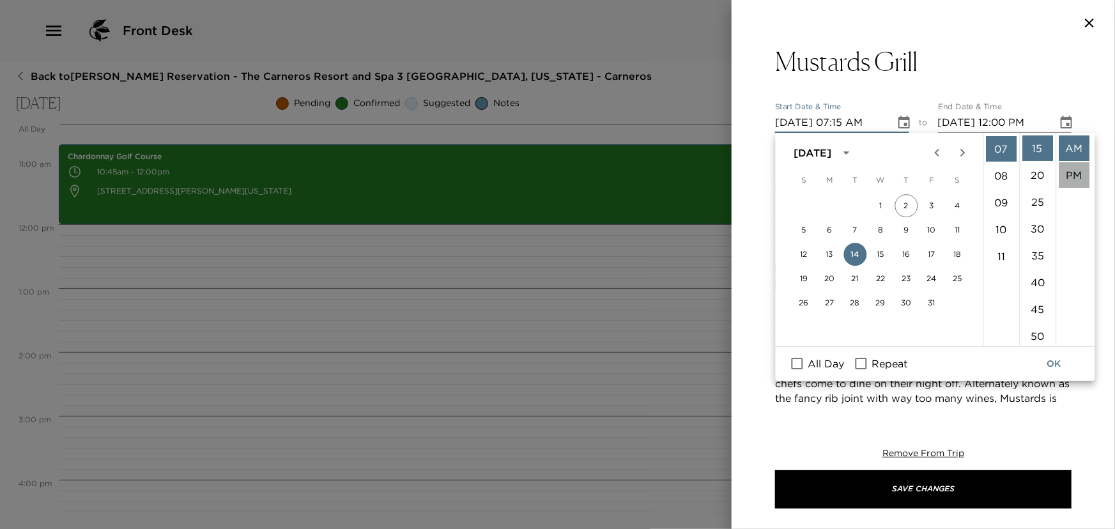
click at [1073, 171] on li "PM" at bounding box center [1074, 175] width 31 height 26
type input "10/14/2025 07:15 PM"
type input "10/14/2025 08:15 PM"
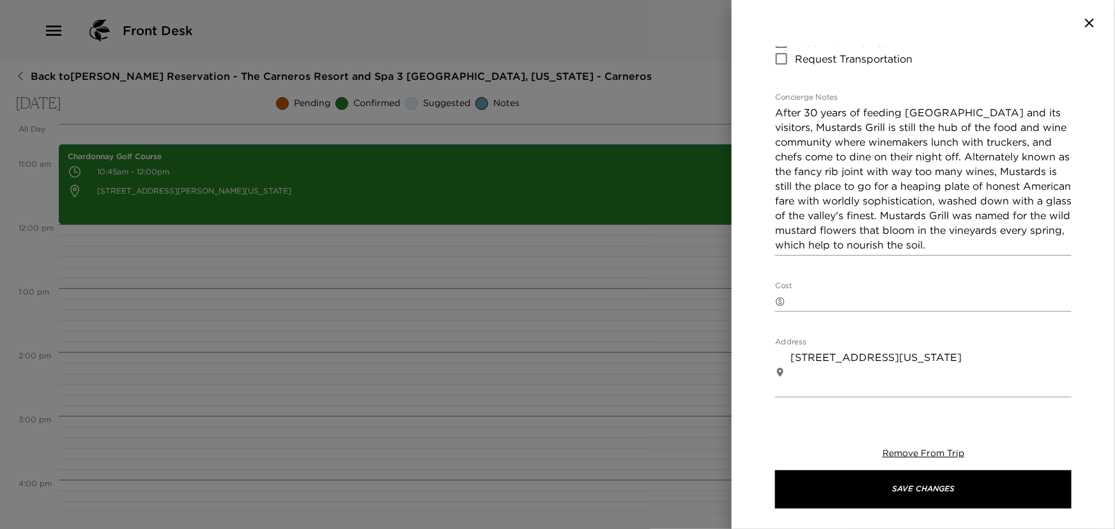
scroll to position [232, 0]
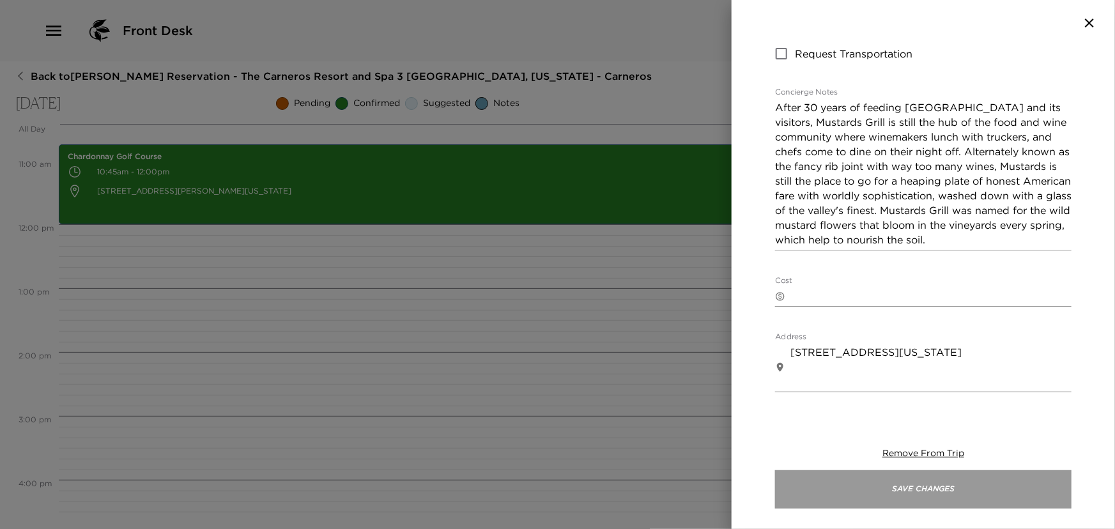
click at [861, 492] on button "Save Changes" at bounding box center [923, 489] width 296 height 38
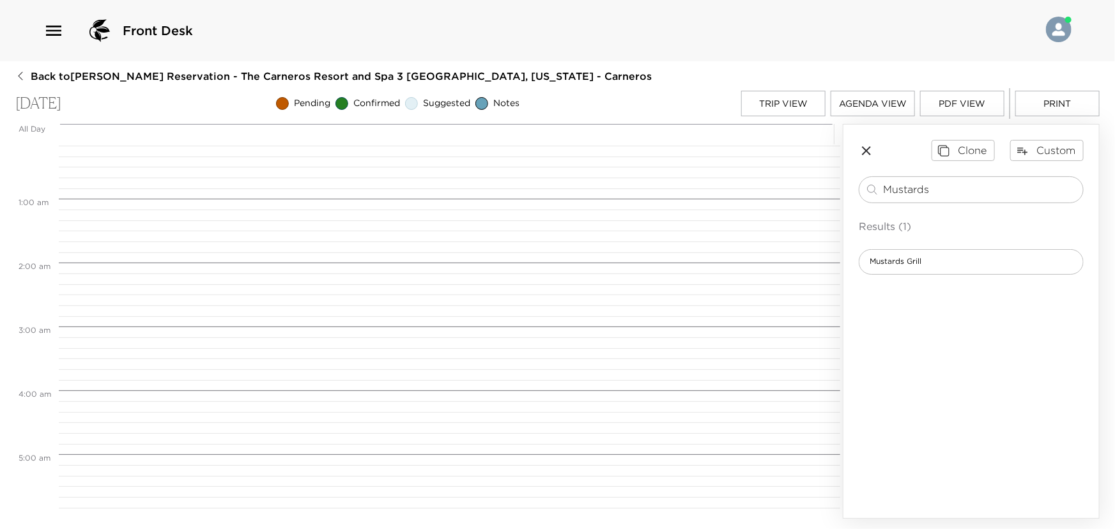
scroll to position [0, 0]
click at [792, 104] on button "Trip View" at bounding box center [783, 104] width 84 height 26
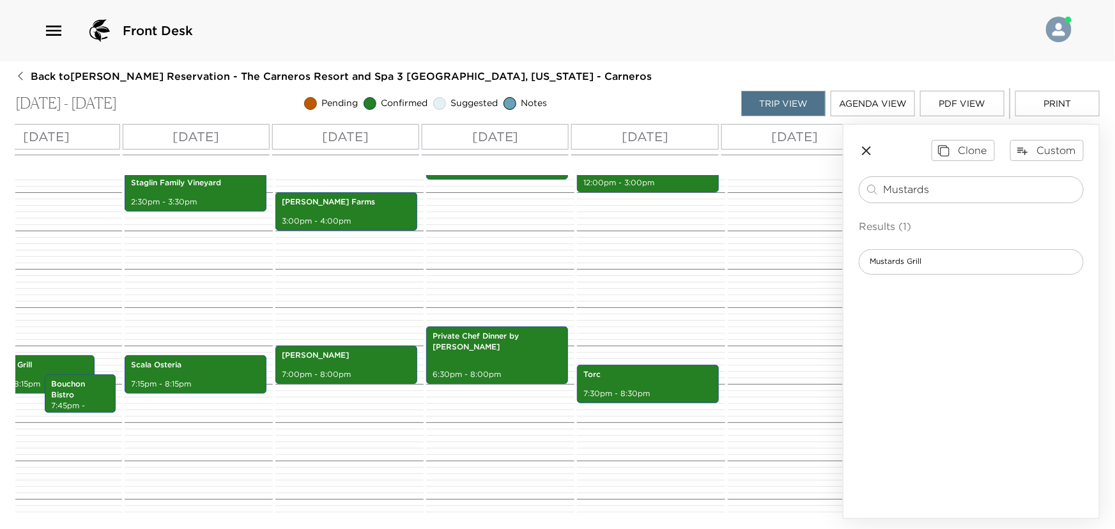
scroll to position [586, 0]
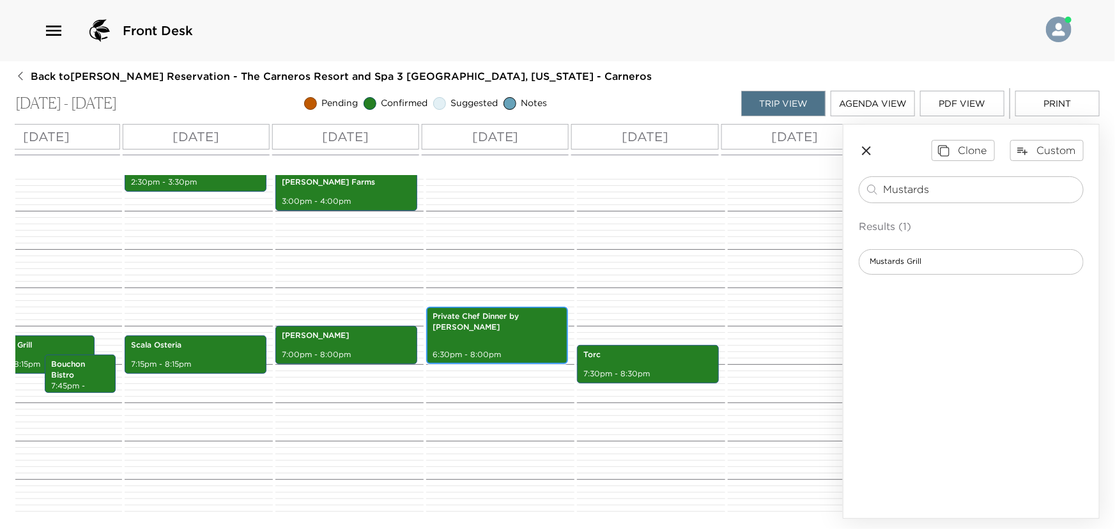
click at [495, 325] on div "Private Chef Dinner by Javier Salazar 6:30pm - 8:00pm" at bounding box center [497, 336] width 134 height 54
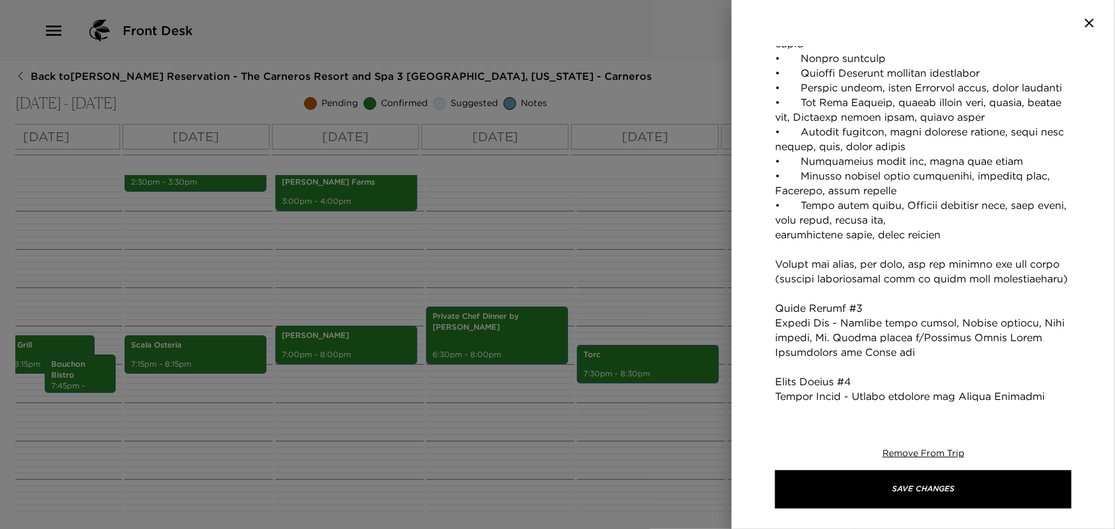
scroll to position [464, 0]
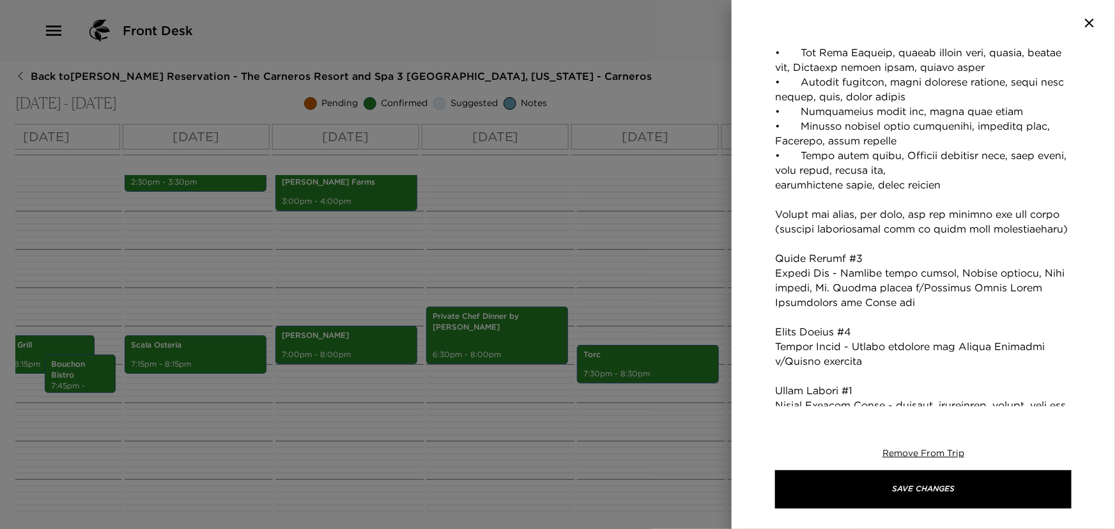
click at [135, 401] on div at bounding box center [557, 264] width 1115 height 529
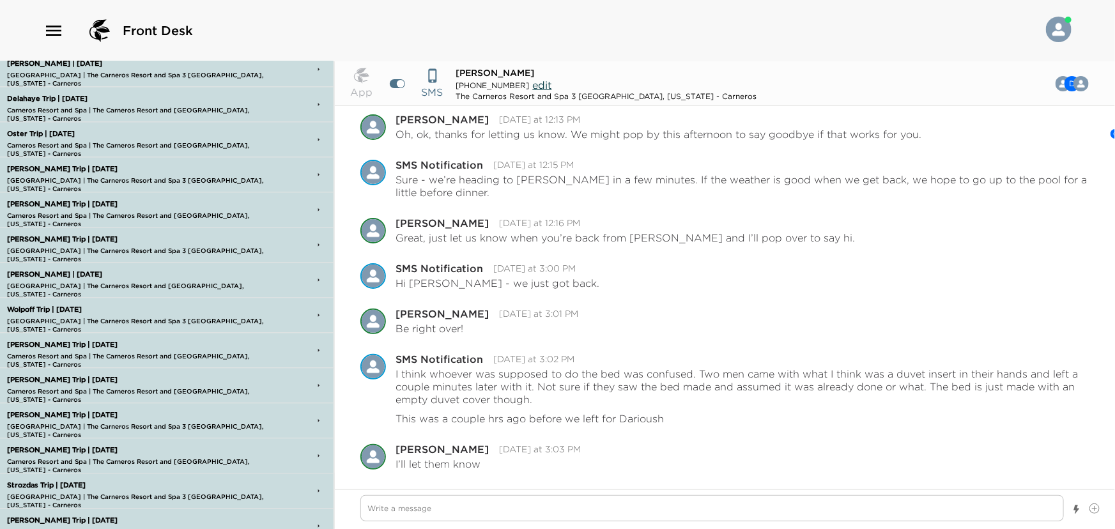
scroll to position [1393, 0]
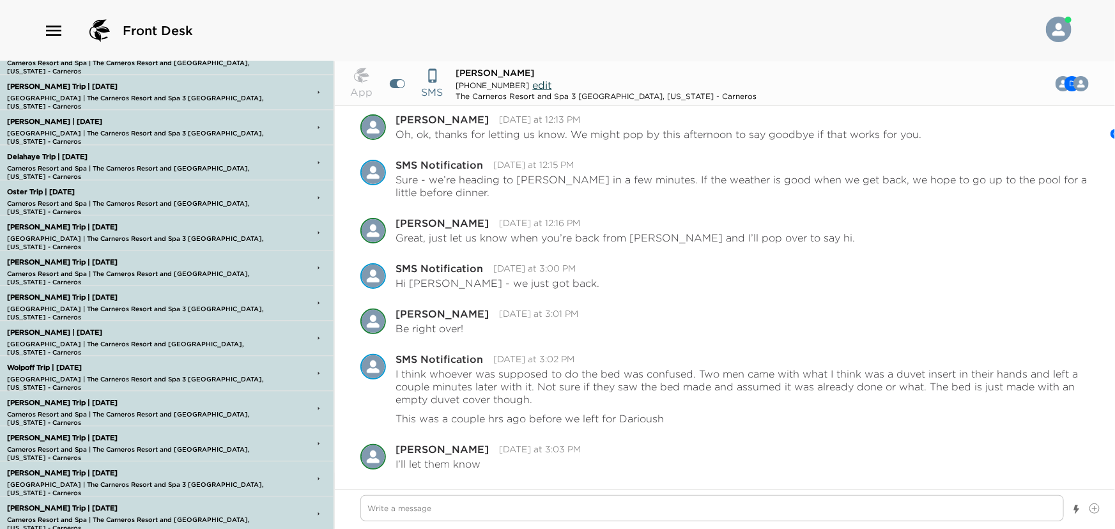
click at [33, 118] on p "[PERSON_NAME] | [DATE]" at bounding box center [142, 122] width 276 height 8
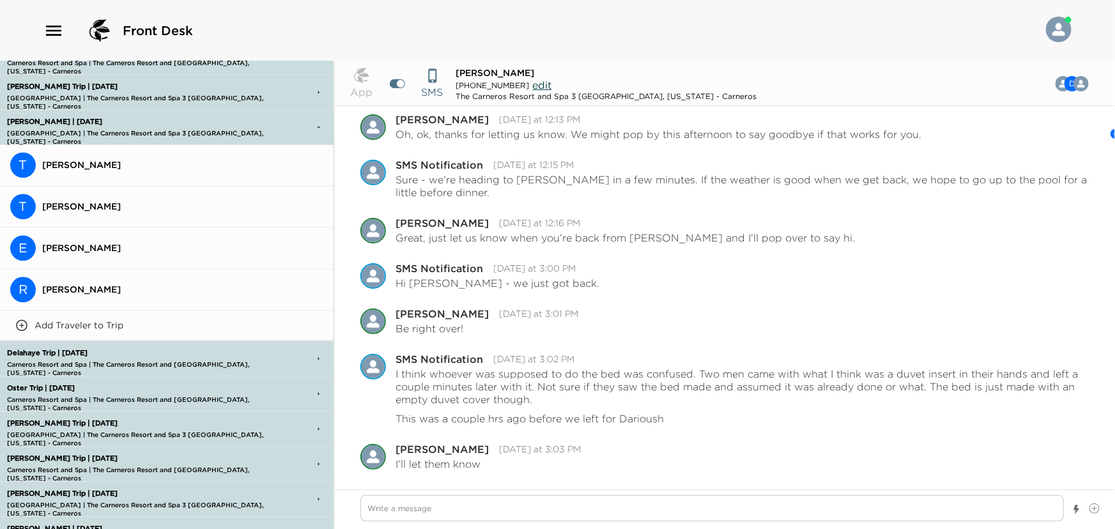
click at [58, 159] on span "[PERSON_NAME]" at bounding box center [182, 164] width 281 height 11
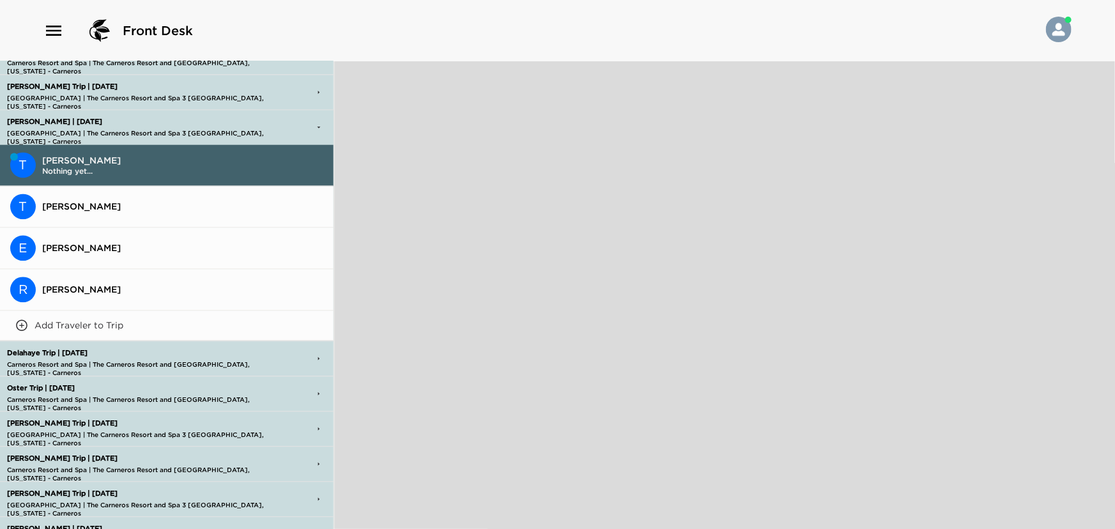
type textarea "x"
